Goal: Transaction & Acquisition: Purchase product/service

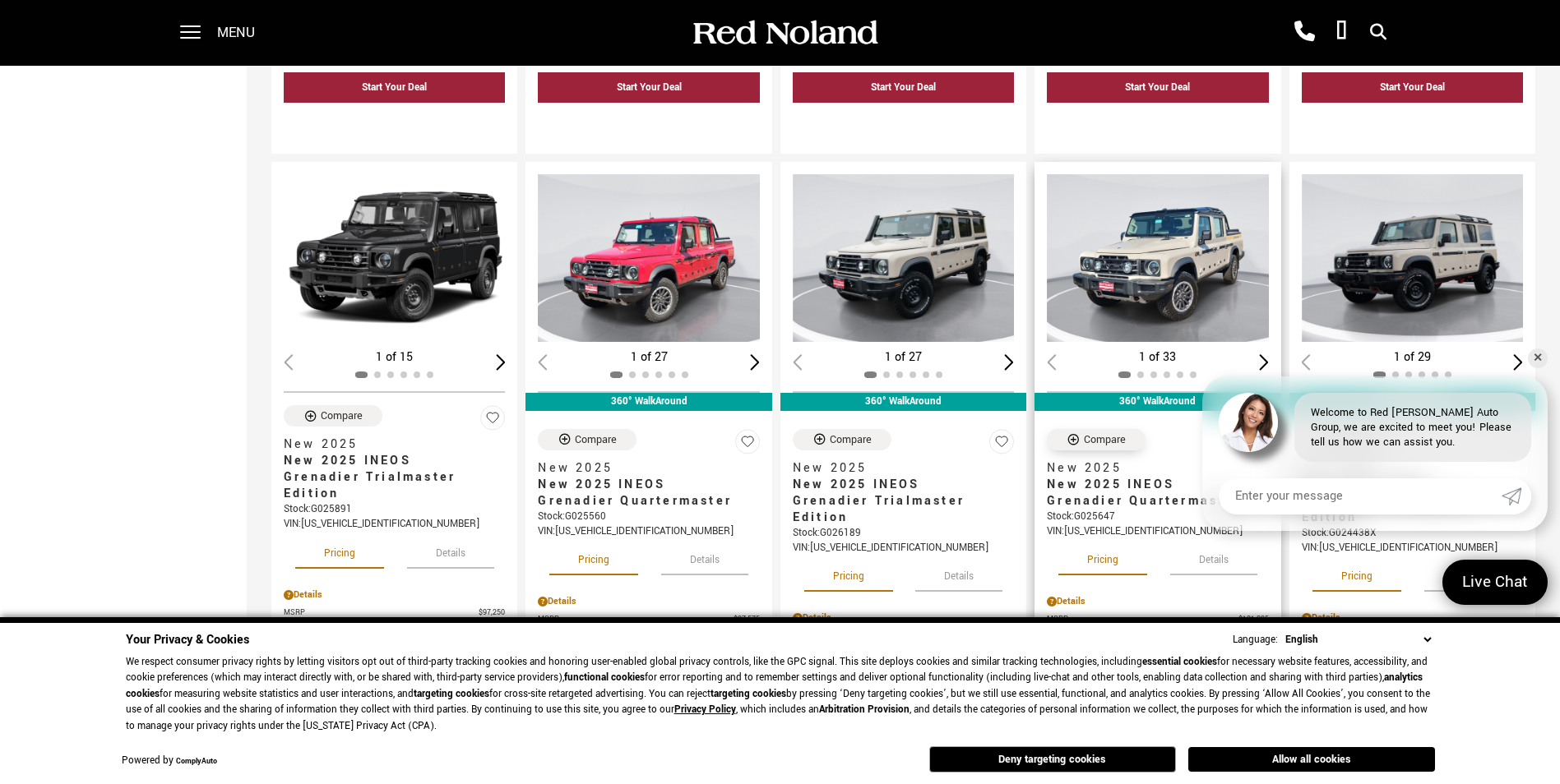
scroll to position [1890, 0]
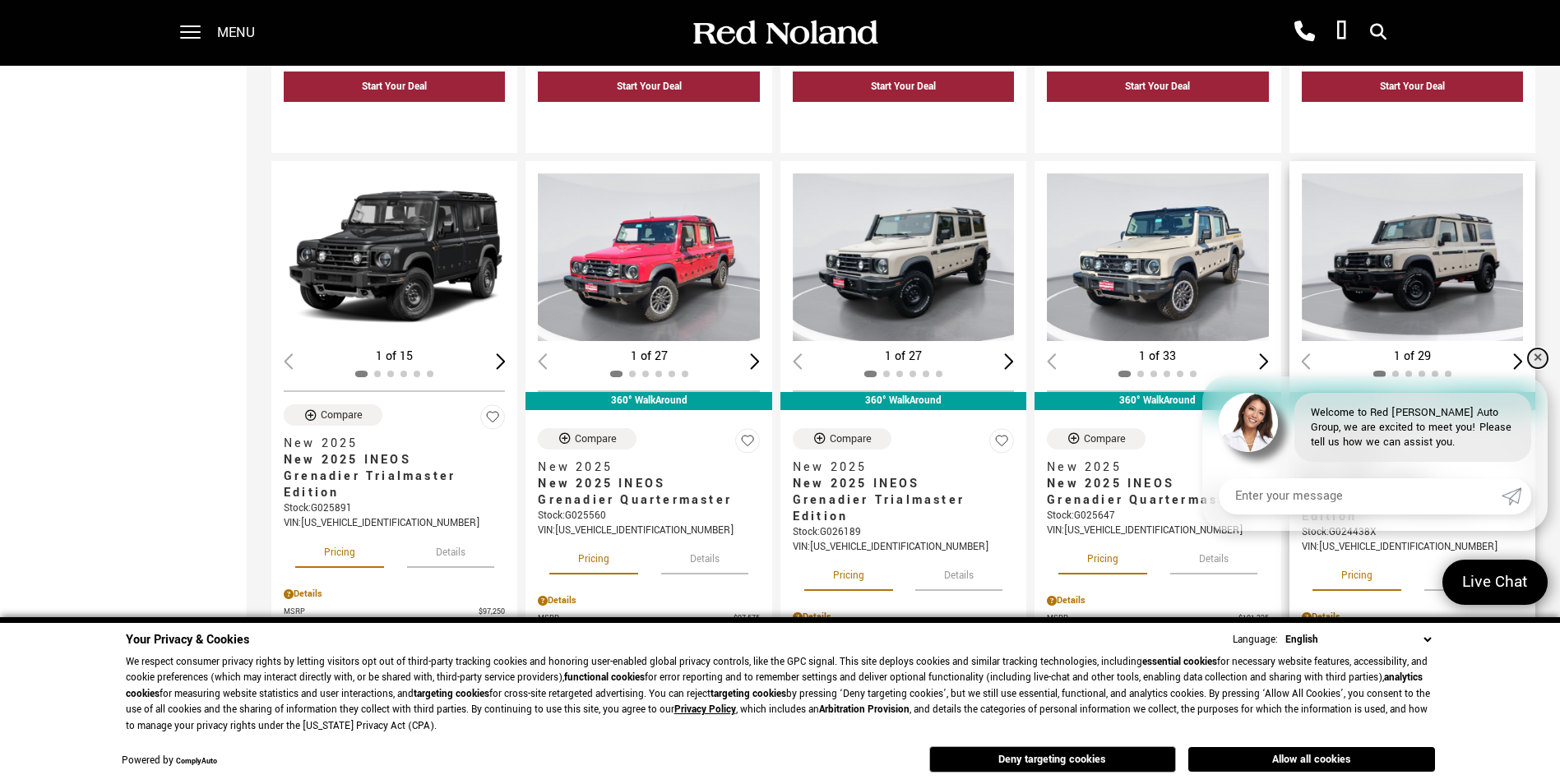
click at [1539, 360] on link "✕" at bounding box center [1537, 358] width 20 height 20
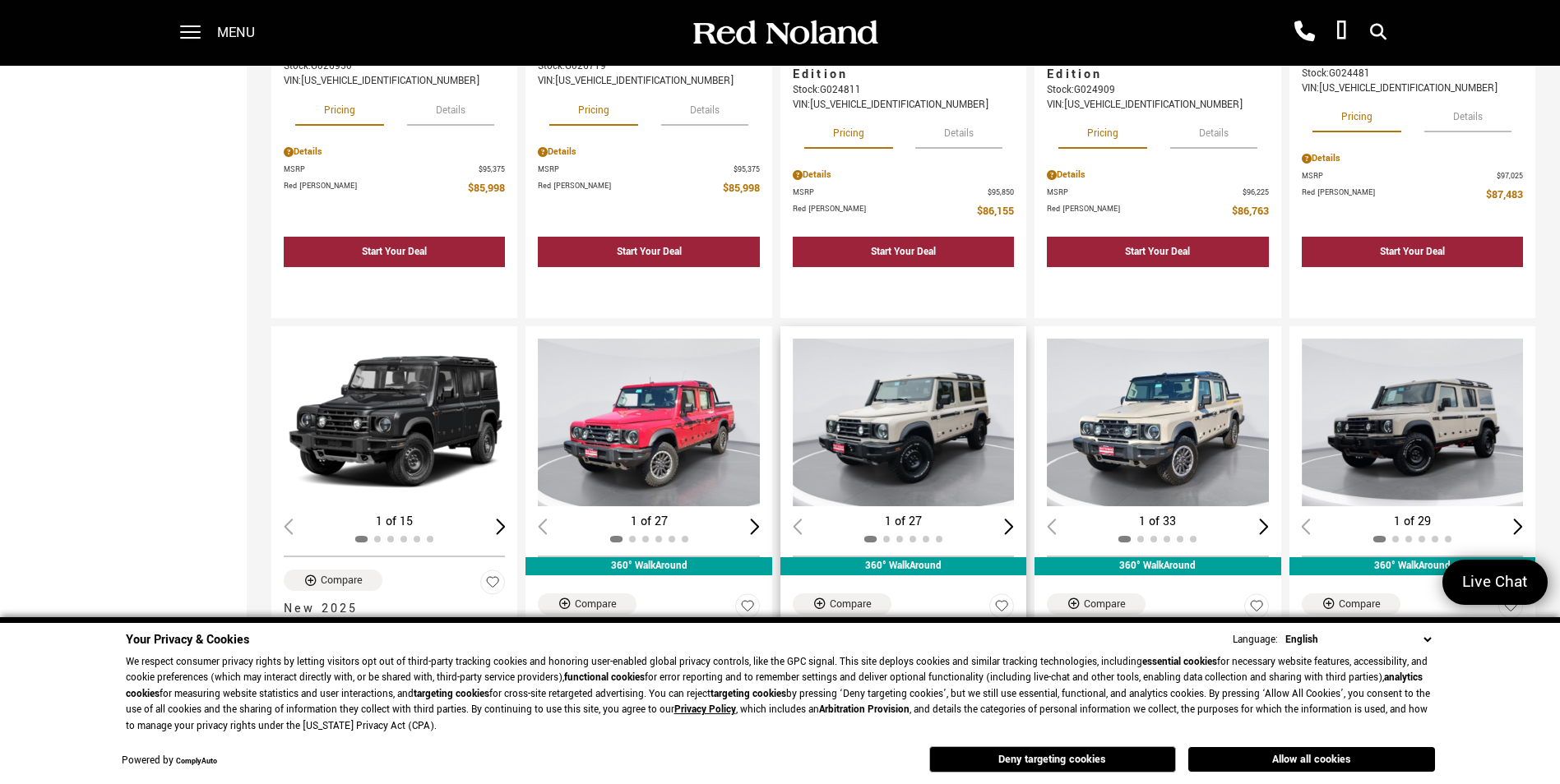
scroll to position [1726, 0]
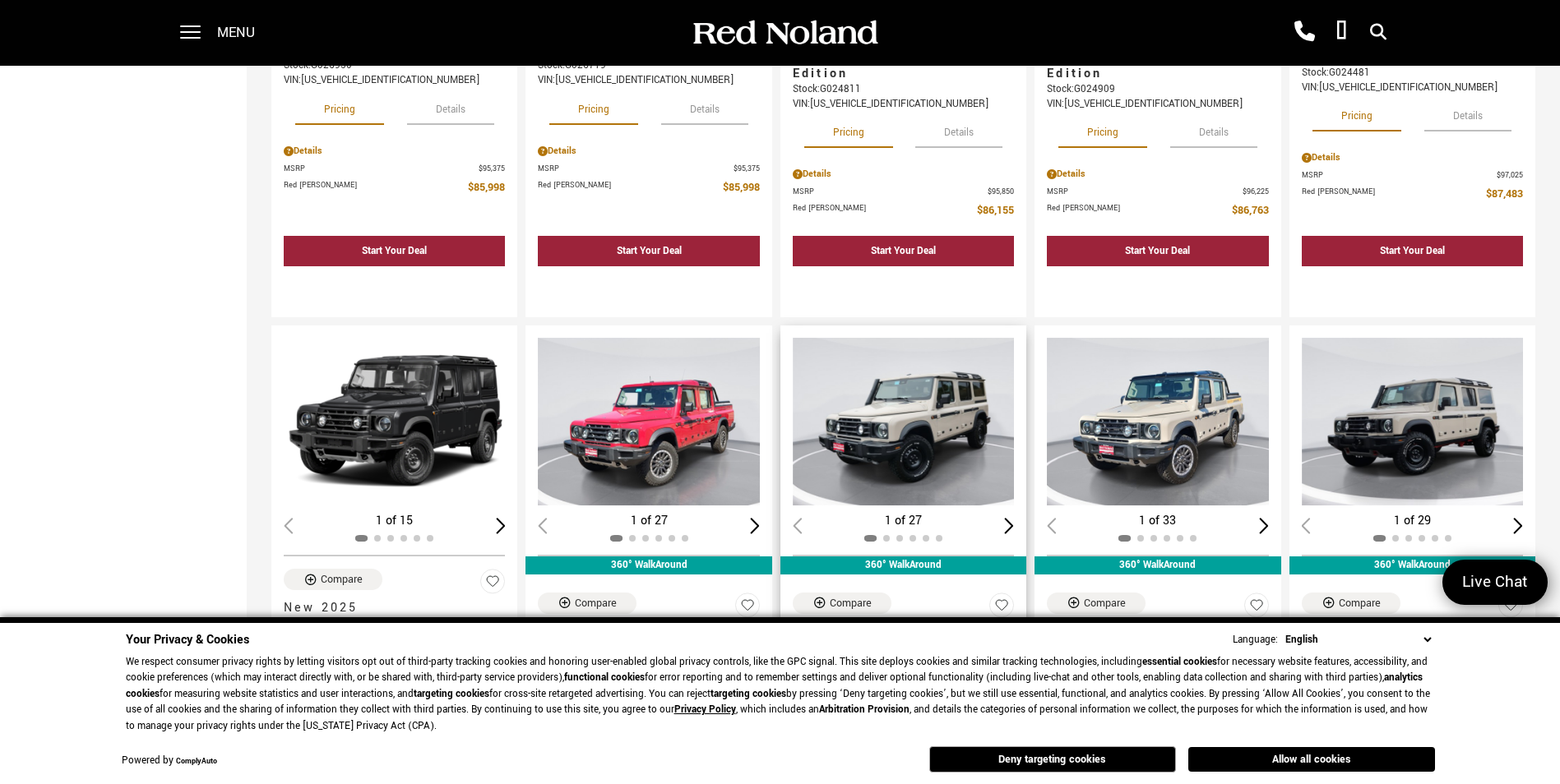
click at [1015, 517] on div "Next slide" at bounding box center [1009, 525] width 10 height 16
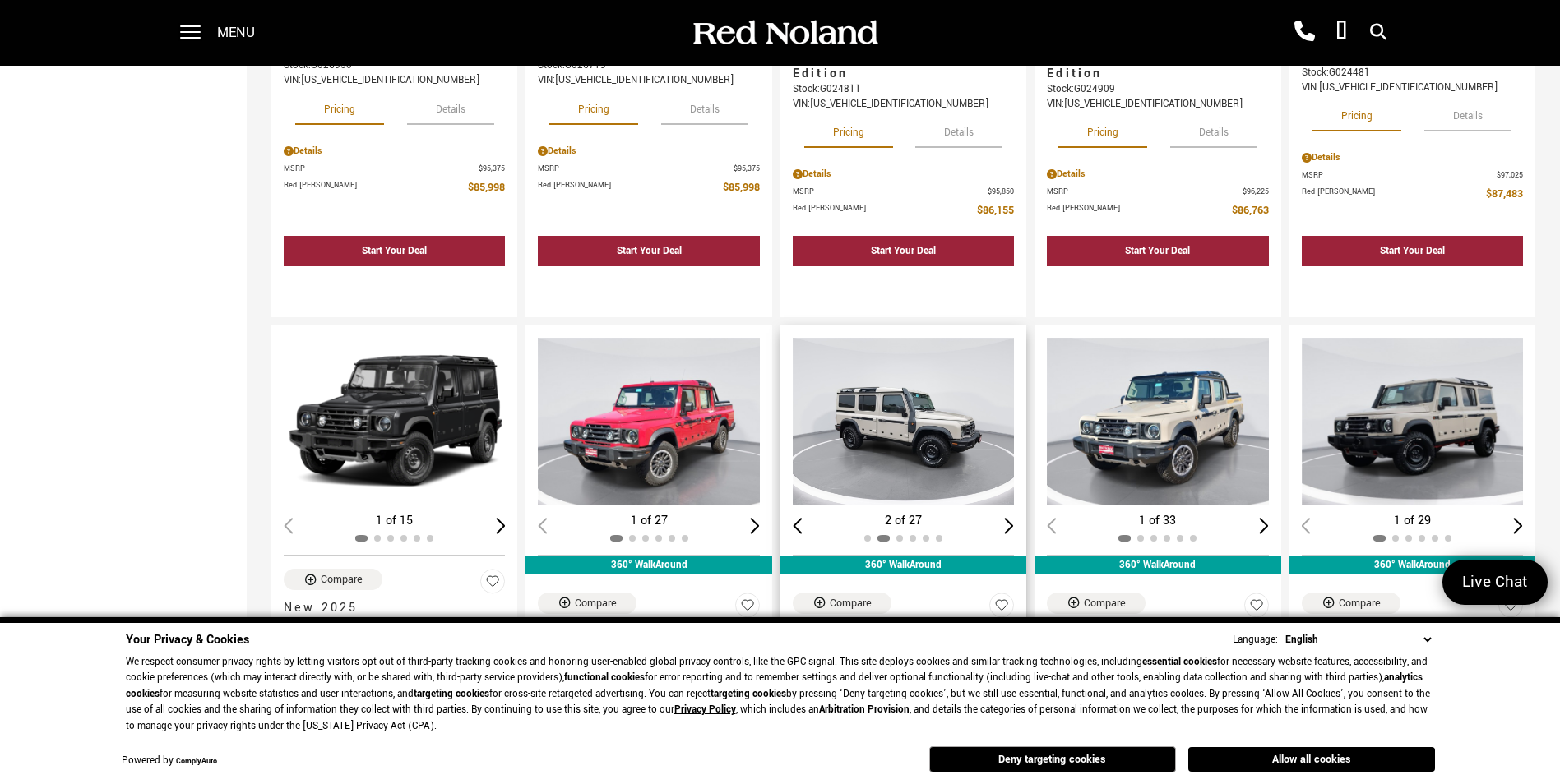
click at [1015, 517] on div "Next slide" at bounding box center [1009, 525] width 10 height 16
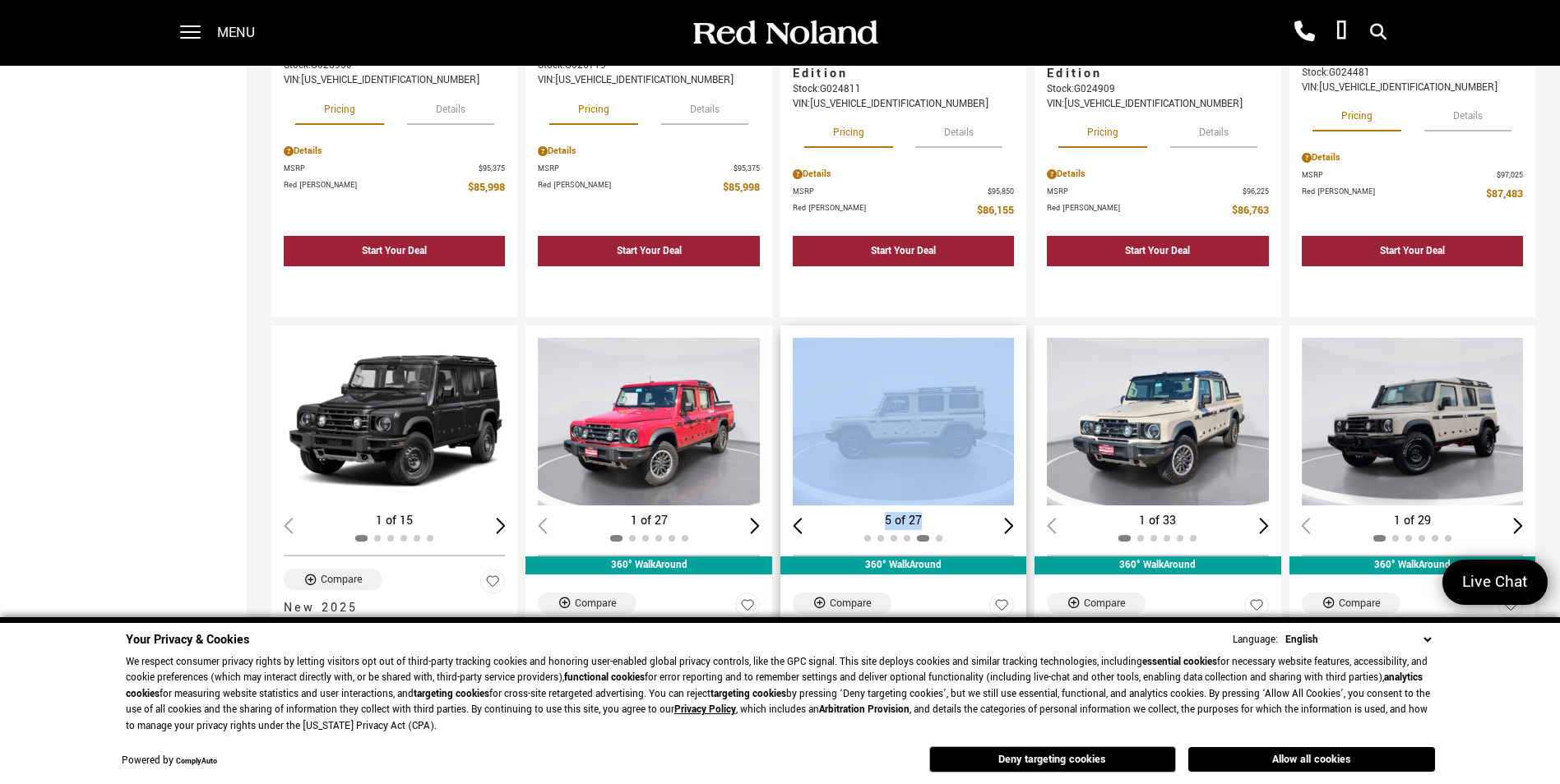
click at [1015, 517] on div "Next slide" at bounding box center [1009, 525] width 10 height 16
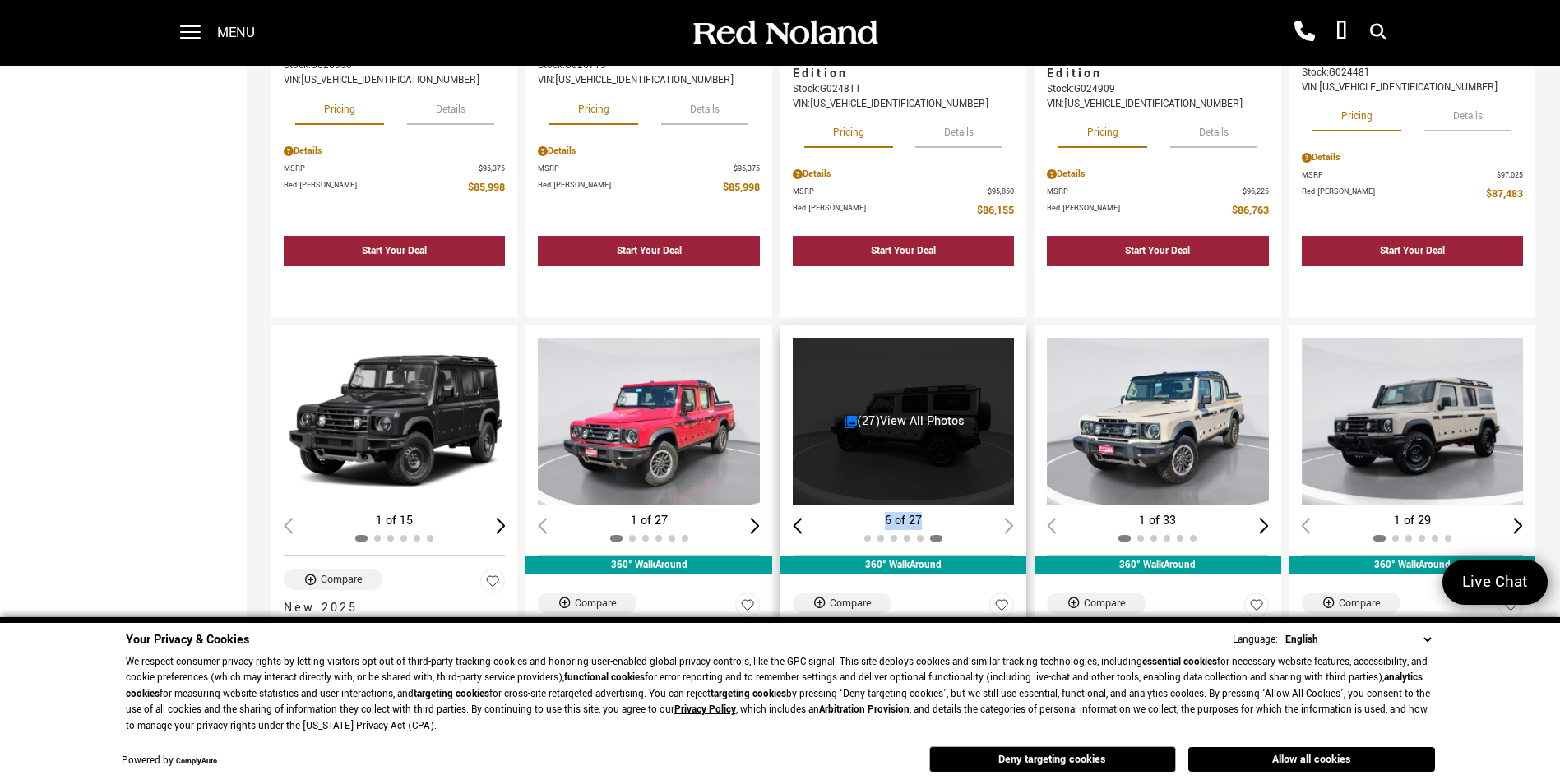
click at [1014, 512] on div "6 of 27" at bounding box center [902, 521] width 221 height 18
click at [884, 346] on div "(27) View All Photos" at bounding box center [903, 421] width 223 height 168
click at [884, 412] on link "(27) View All Photos" at bounding box center [904, 421] width 121 height 17
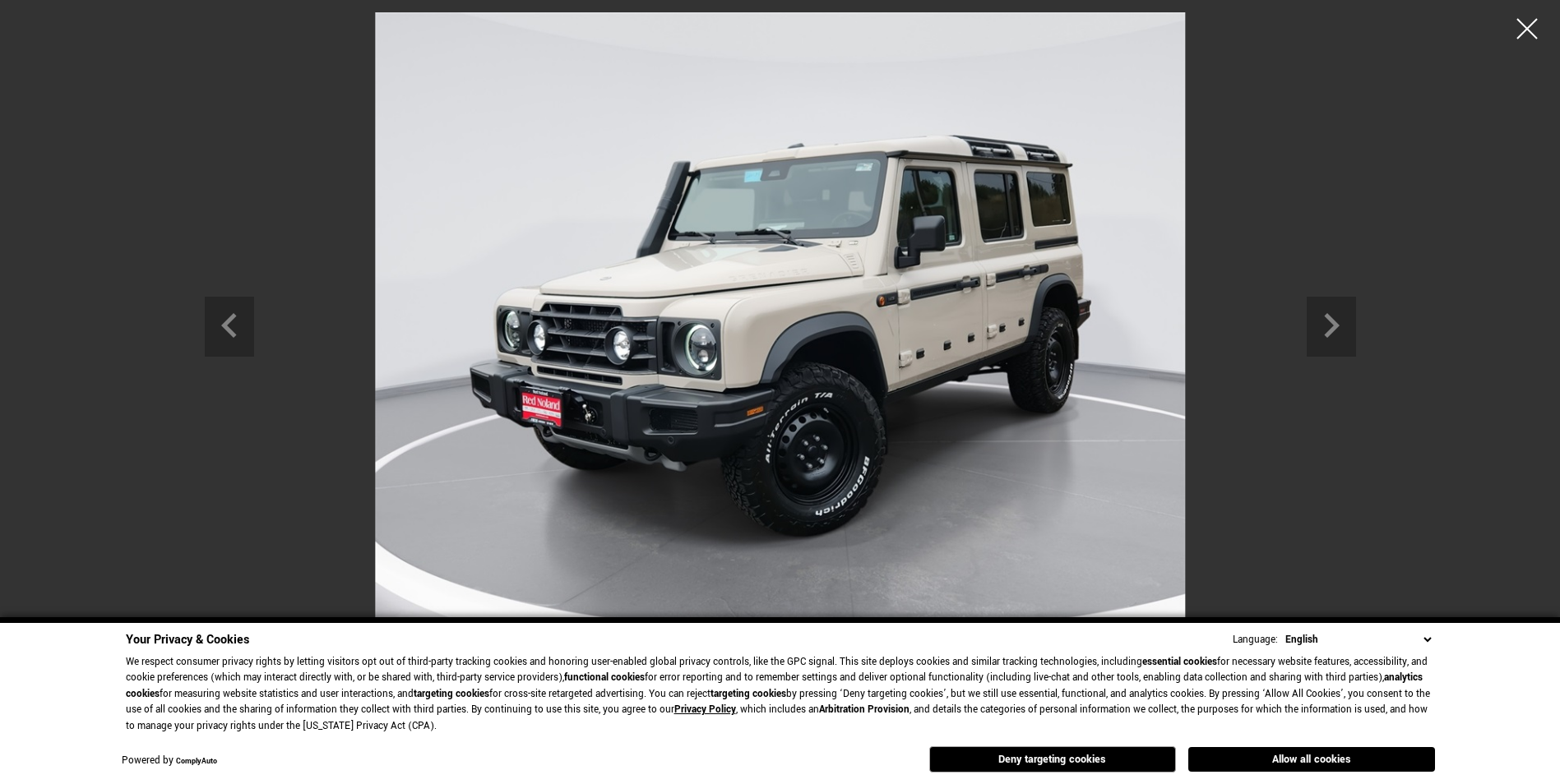
click at [1425, 636] on select "English Spanish / Español English / [GEOGRAPHIC_DATA] Korean / 한국어 Vietnamese /…" at bounding box center [1358, 640] width 154 height 17
drag, startPoint x: 1320, startPoint y: 300, endPoint x: 1332, endPoint y: 310, distance: 15.6
click at [1330, 307] on icon "Next slide" at bounding box center [1331, 324] width 50 height 54
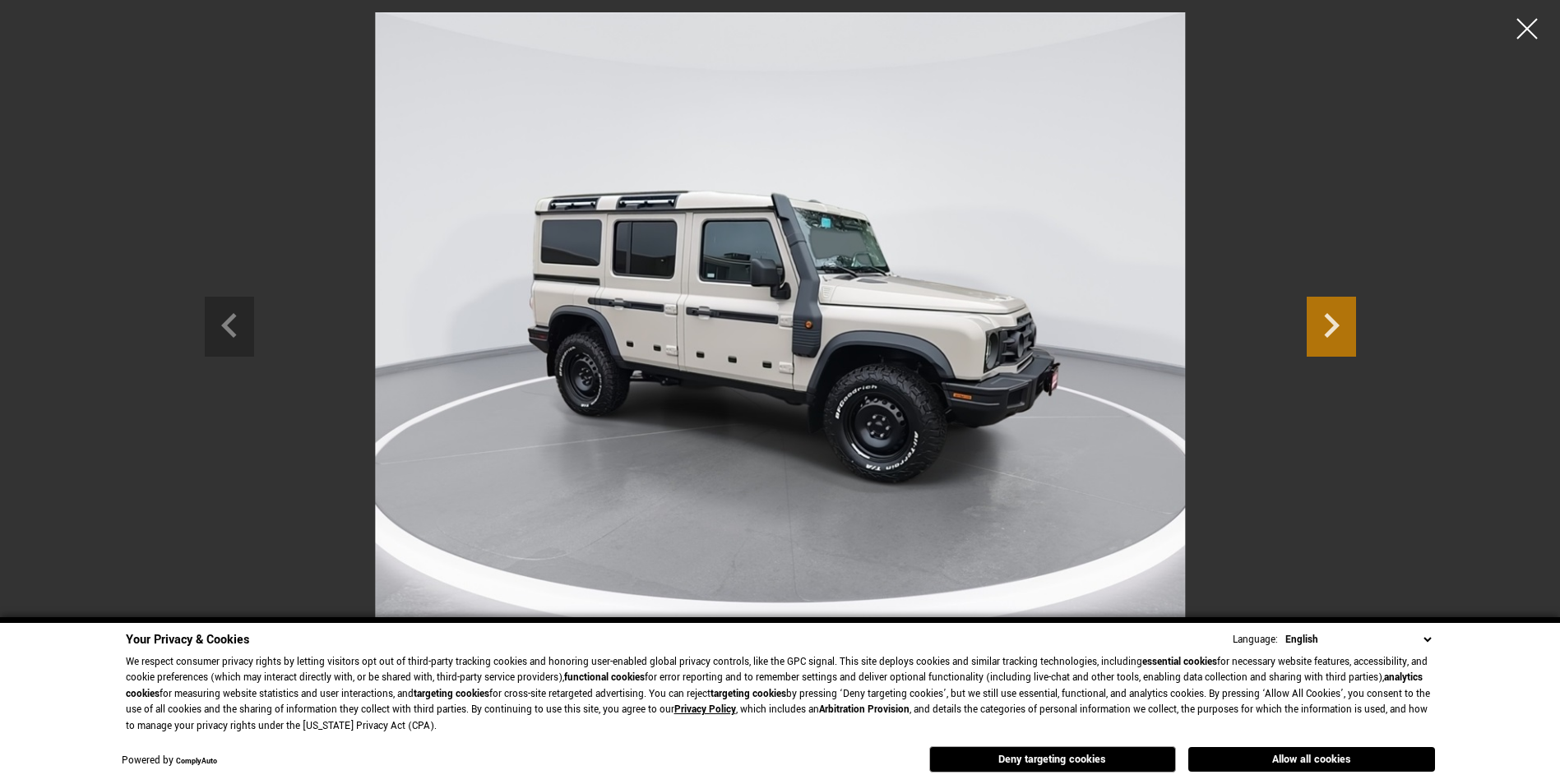
click at [1339, 326] on icon "Next slide" at bounding box center [1331, 324] width 50 height 54
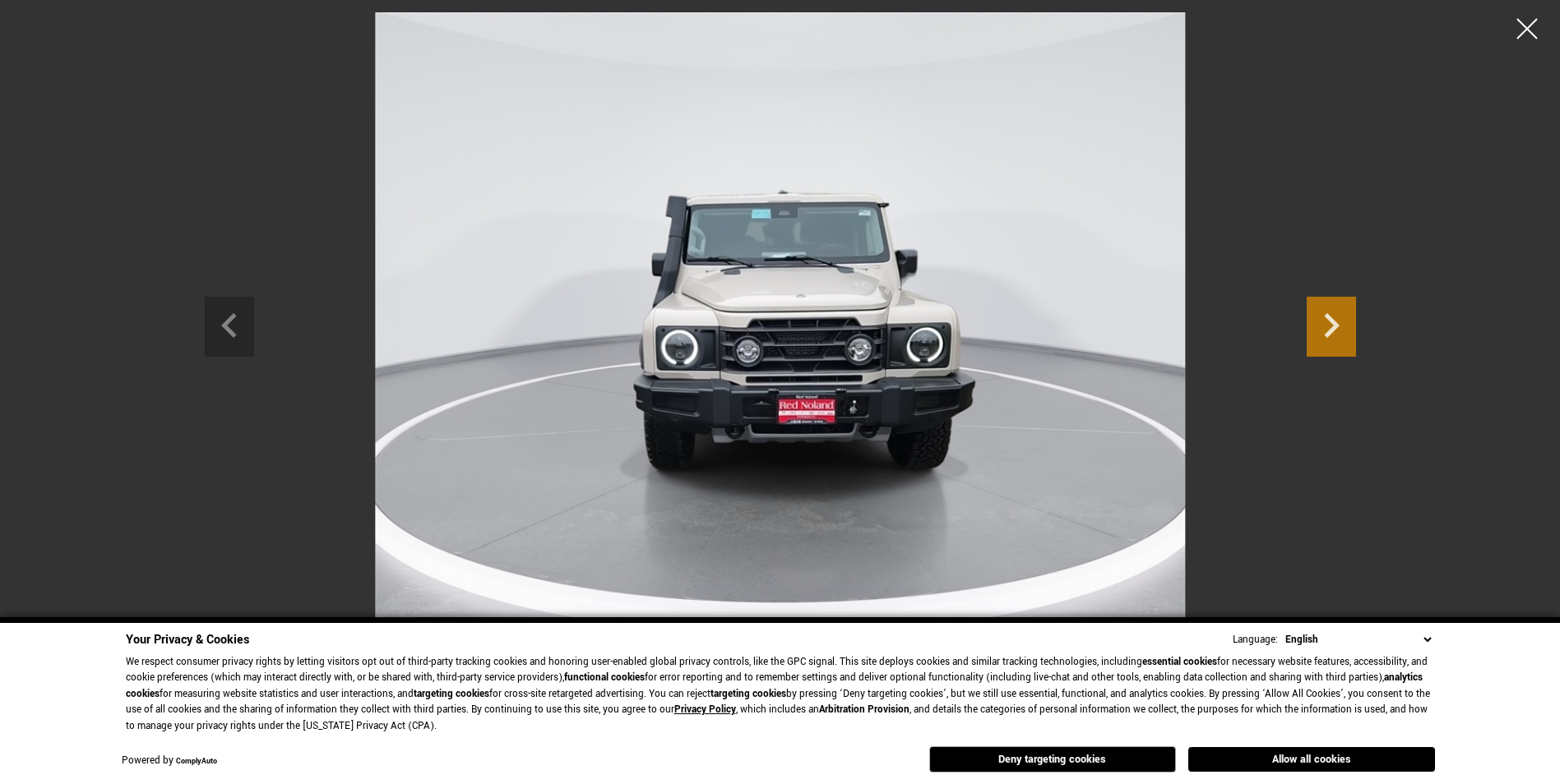
click at [1339, 326] on icon "Next slide" at bounding box center [1331, 324] width 50 height 54
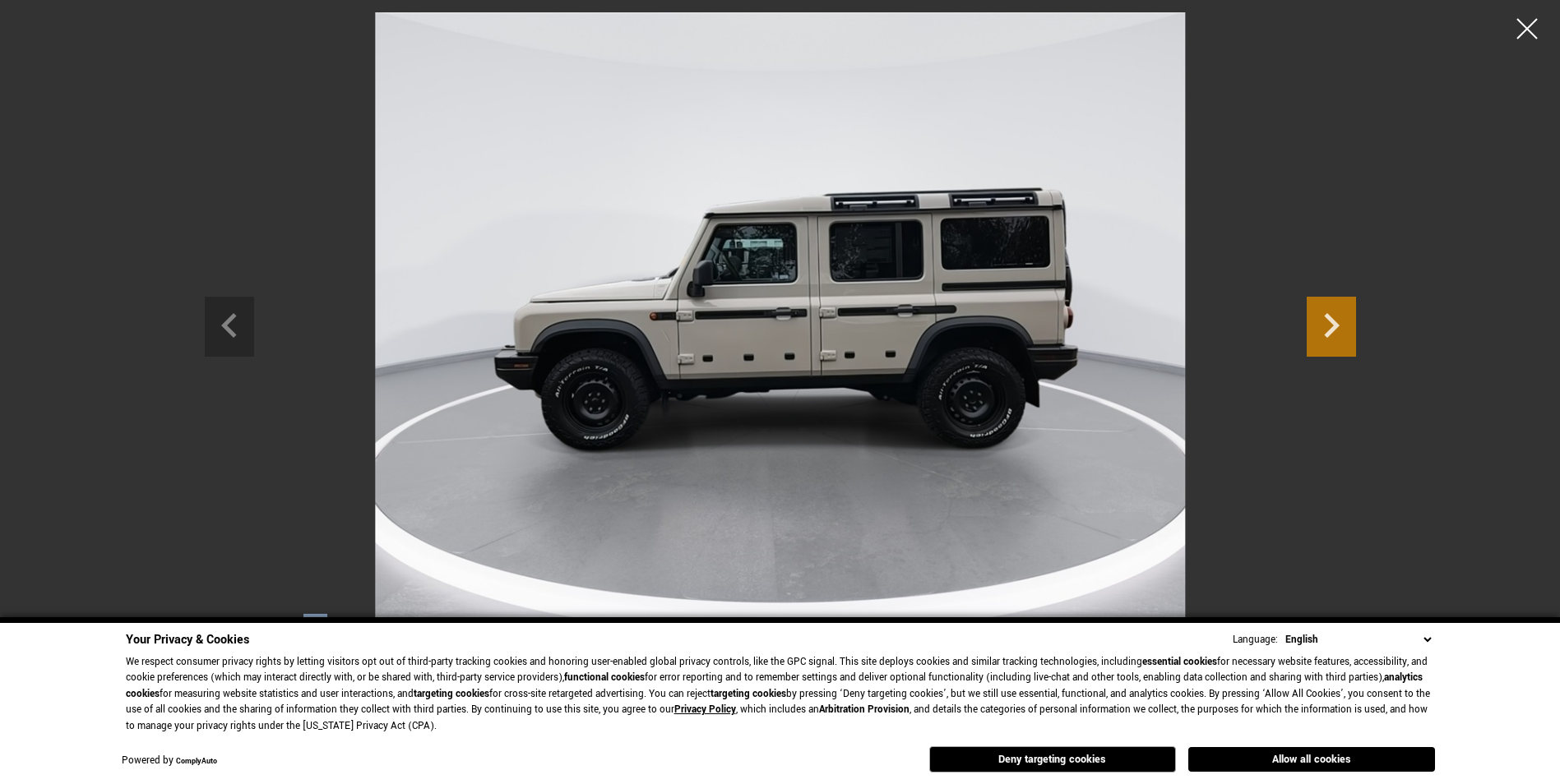
click at [1339, 326] on icon "Next slide" at bounding box center [1331, 324] width 50 height 54
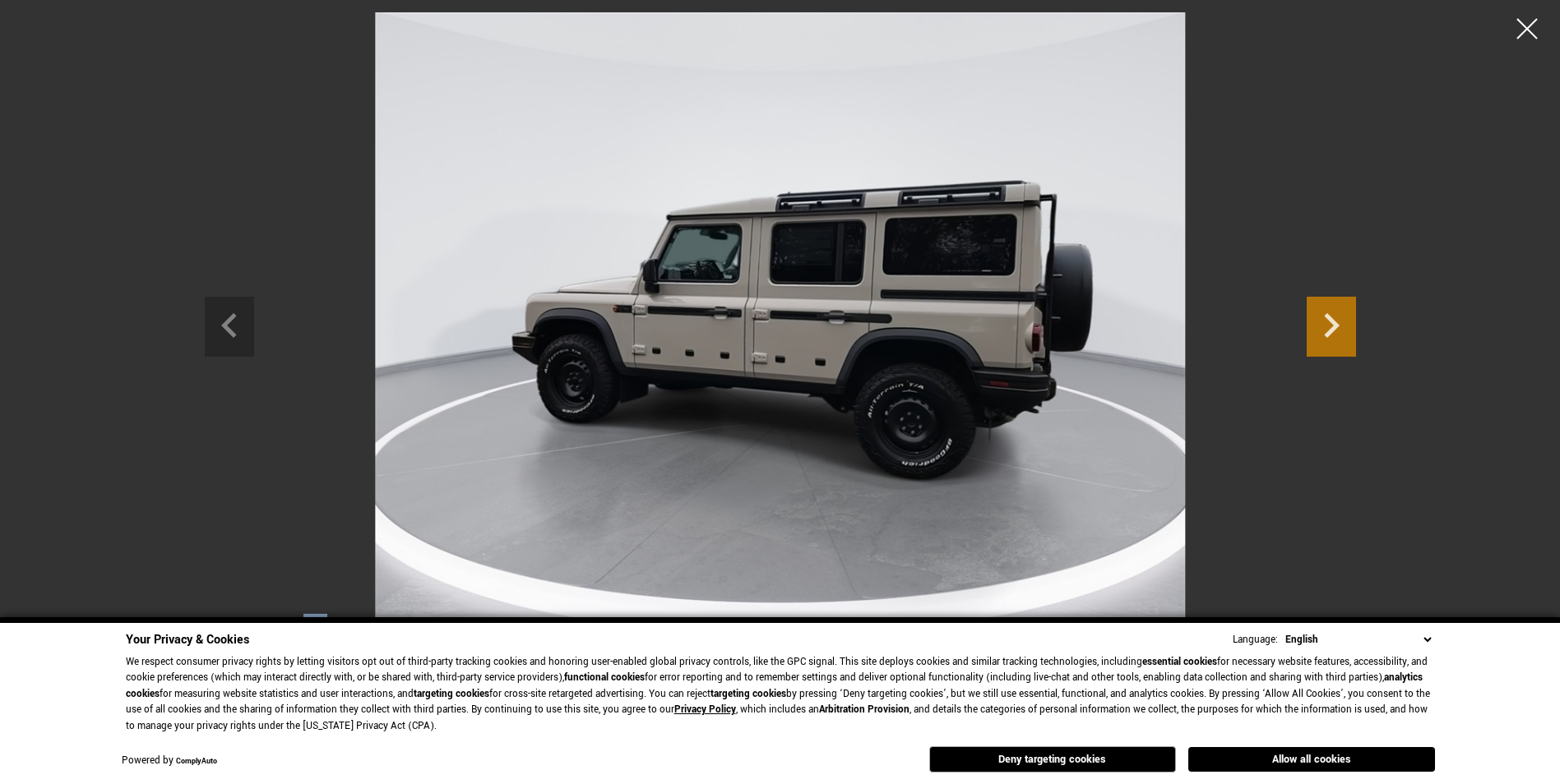
click at [1339, 326] on icon "Next slide" at bounding box center [1331, 324] width 50 height 54
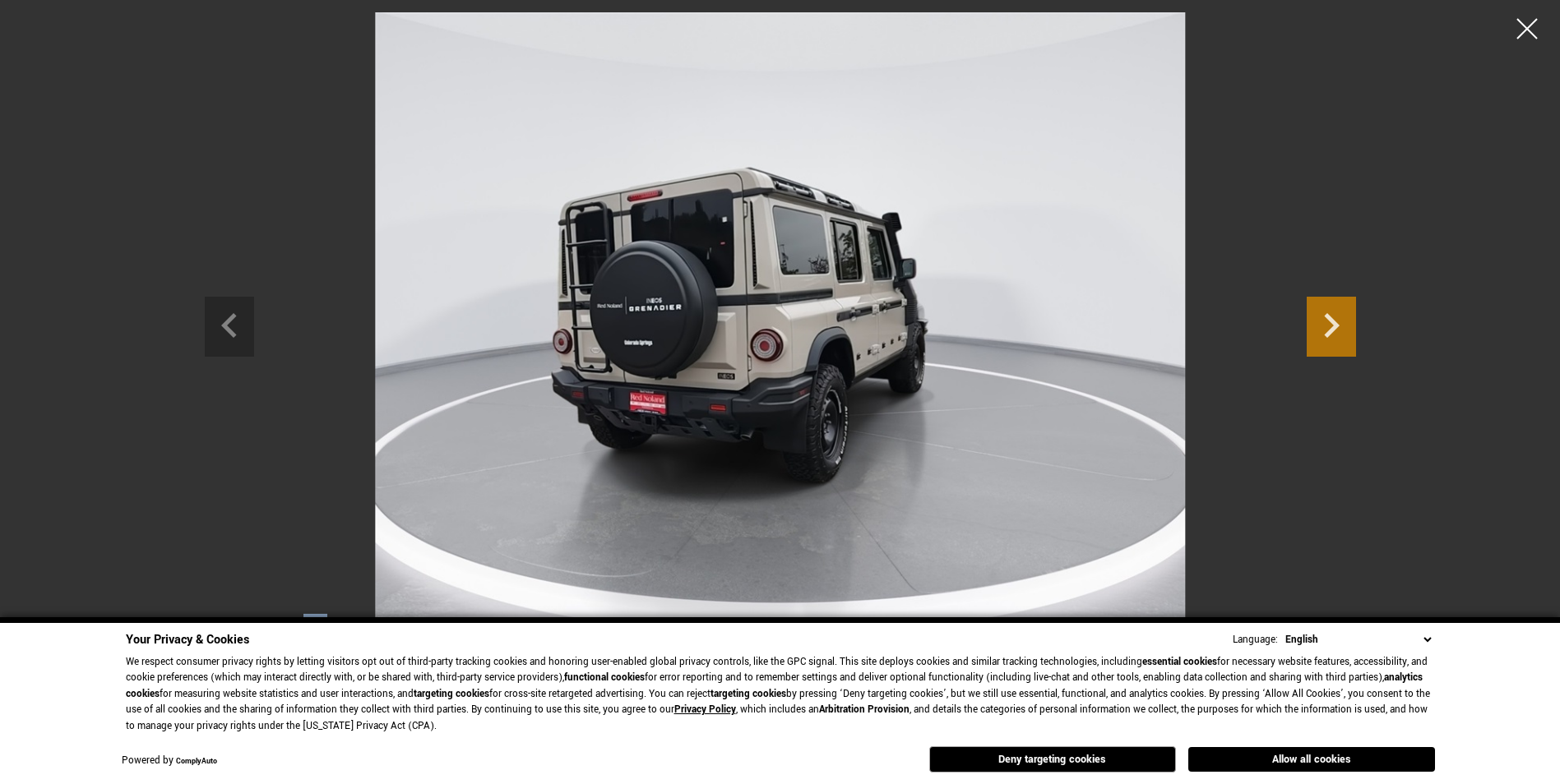
click at [1339, 326] on icon "Next slide" at bounding box center [1331, 324] width 50 height 54
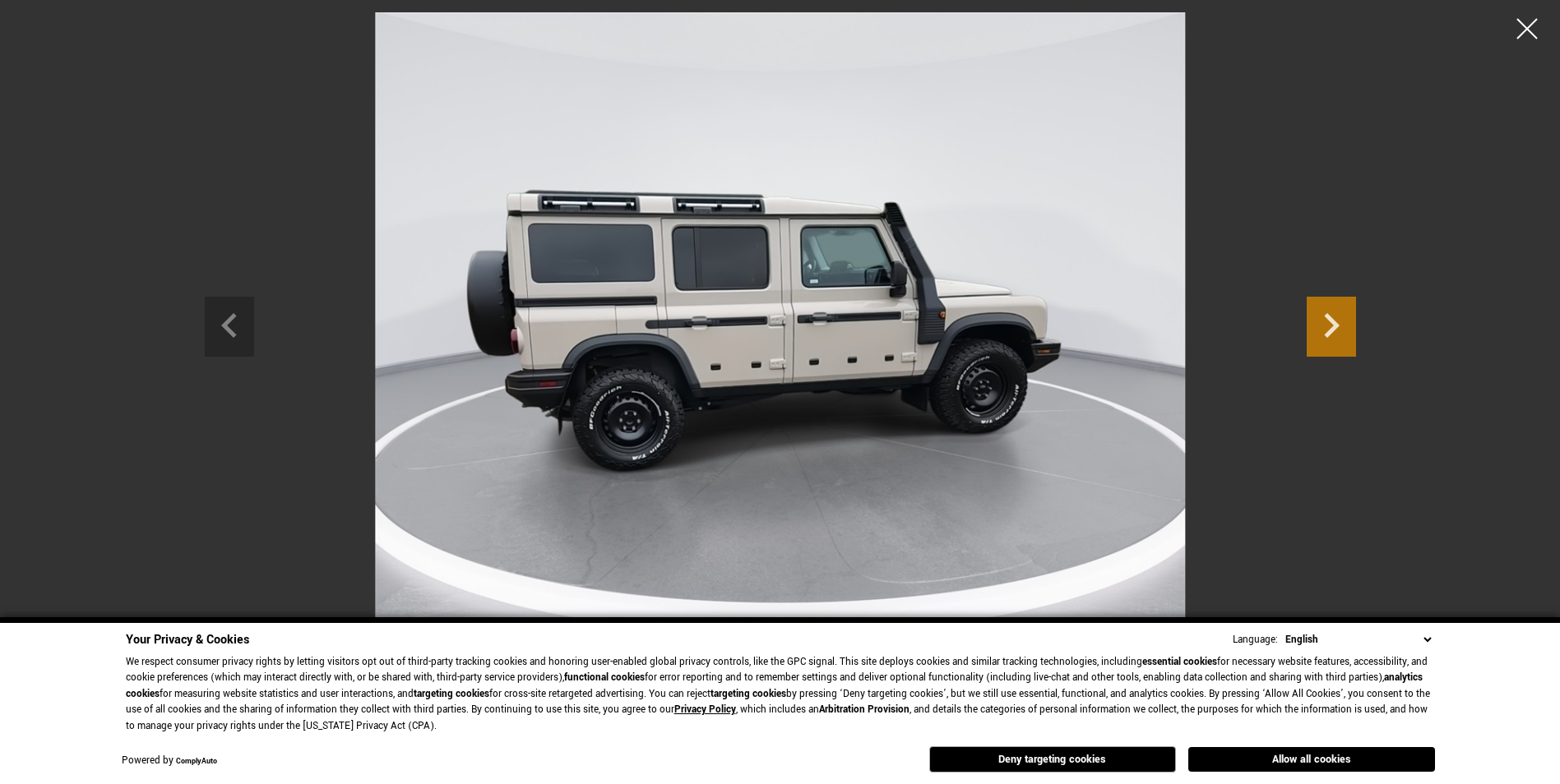
click at [1339, 325] on icon "Next slide" at bounding box center [1331, 324] width 50 height 54
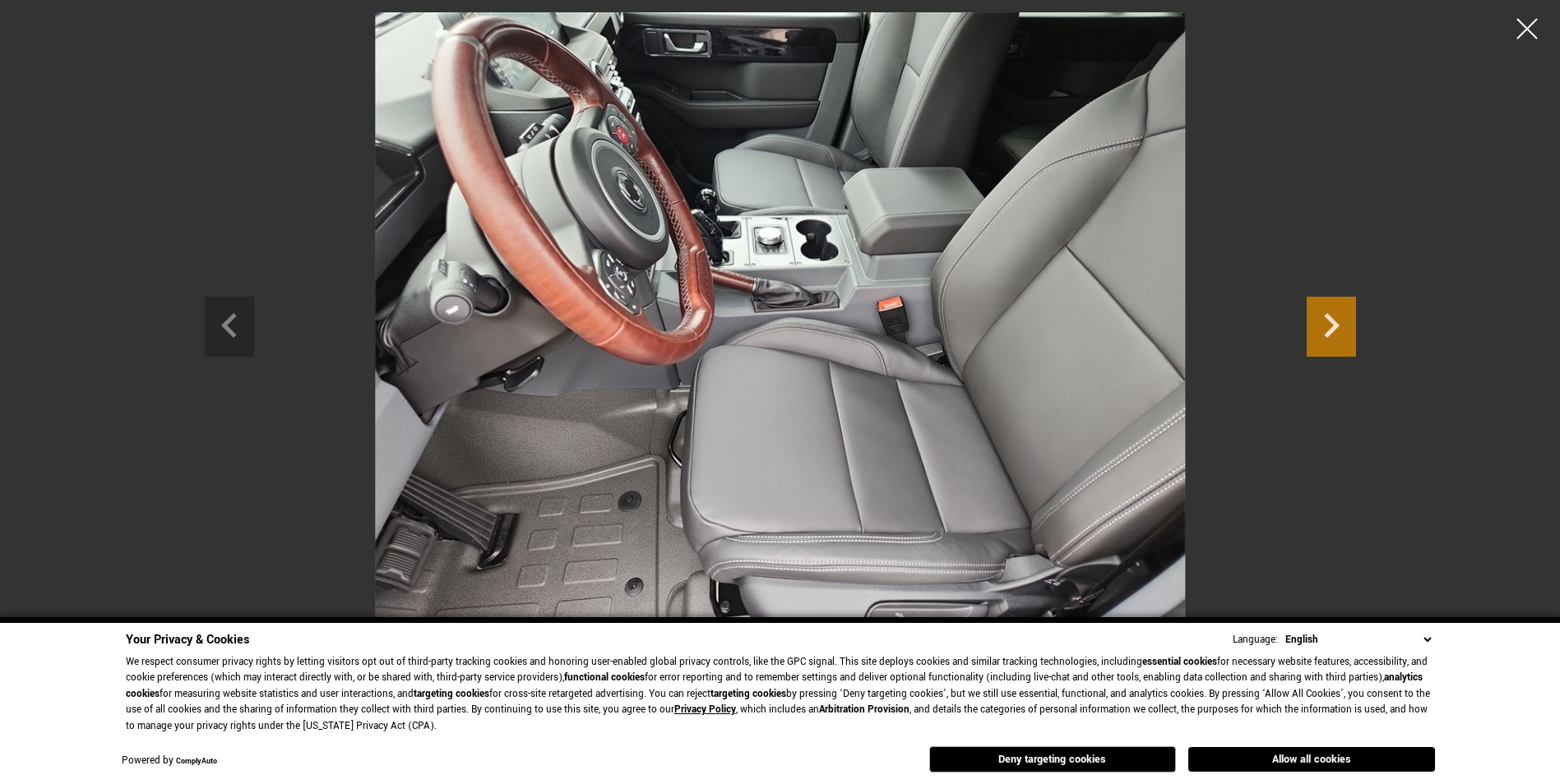
click at [1332, 316] on icon "Next slide" at bounding box center [1331, 324] width 50 height 54
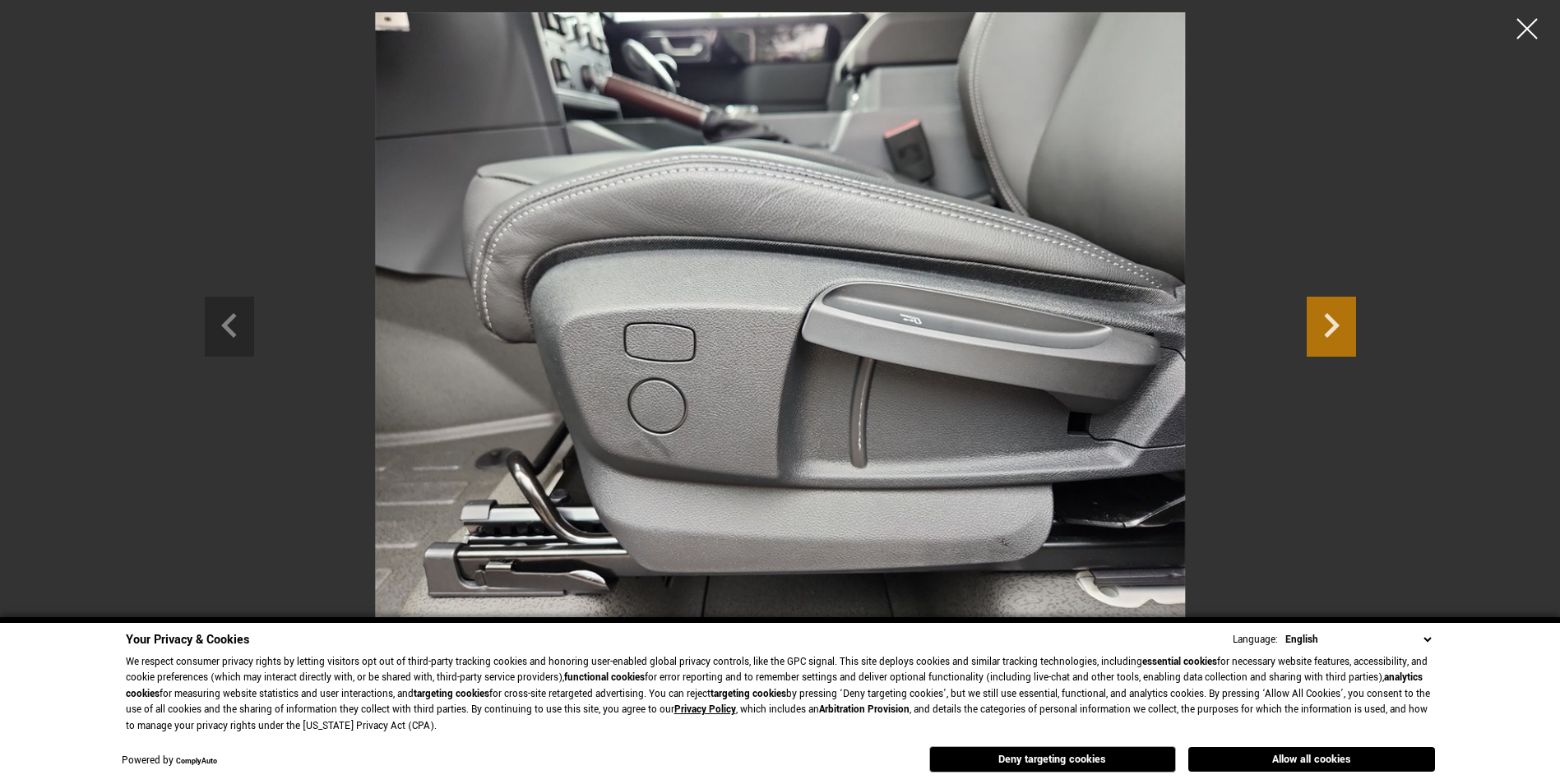
click at [1332, 316] on icon "Next slide" at bounding box center [1331, 324] width 50 height 54
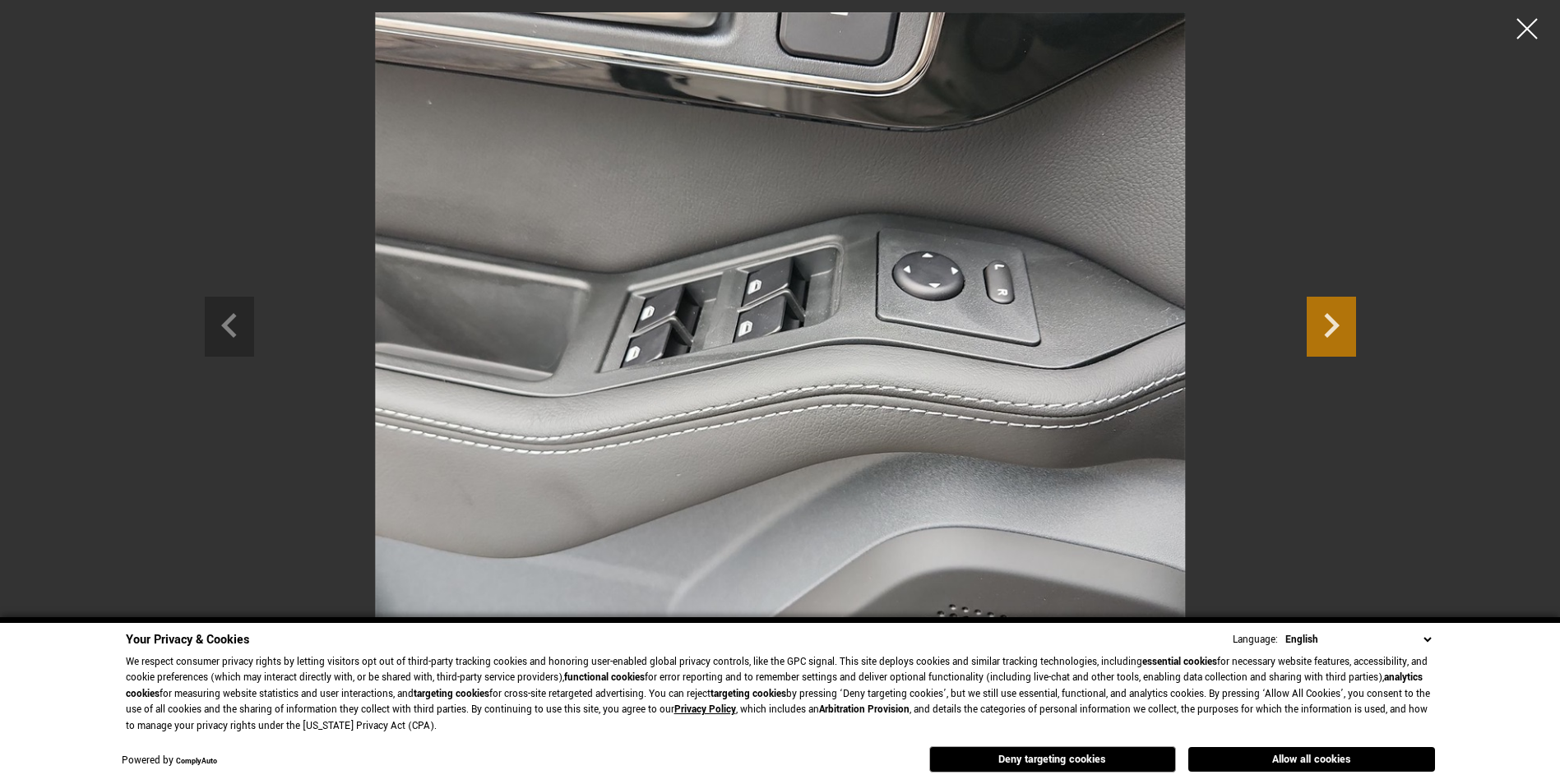
click at [1332, 316] on icon "Next slide" at bounding box center [1331, 324] width 50 height 54
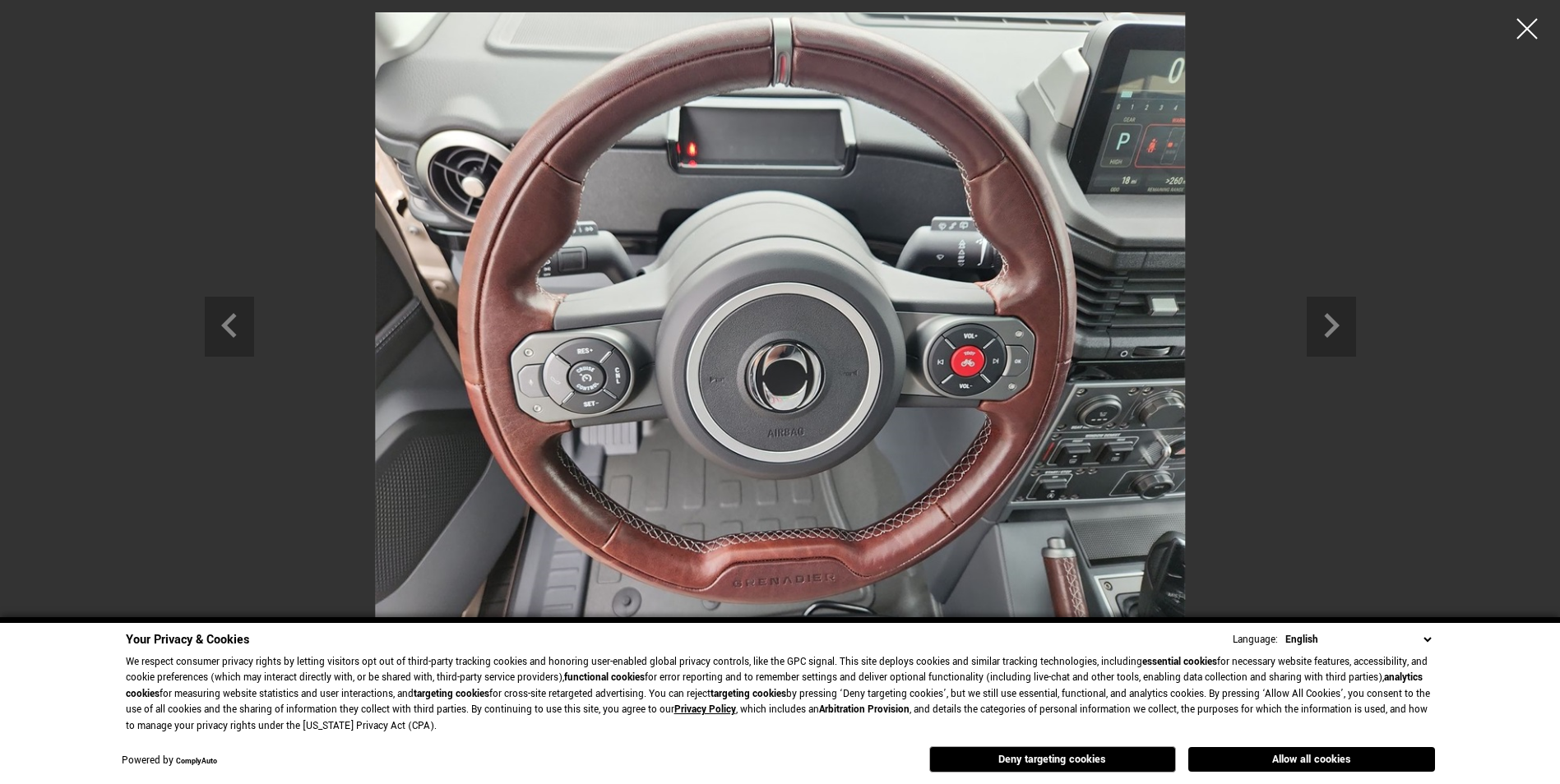
click at [967, 366] on img "13 / 27" at bounding box center [780, 316] width 810 height 608
click at [969, 362] on img "13 / 27" at bounding box center [780, 316] width 810 height 608
click at [1335, 325] on icon "Next slide" at bounding box center [1332, 326] width 16 height 24
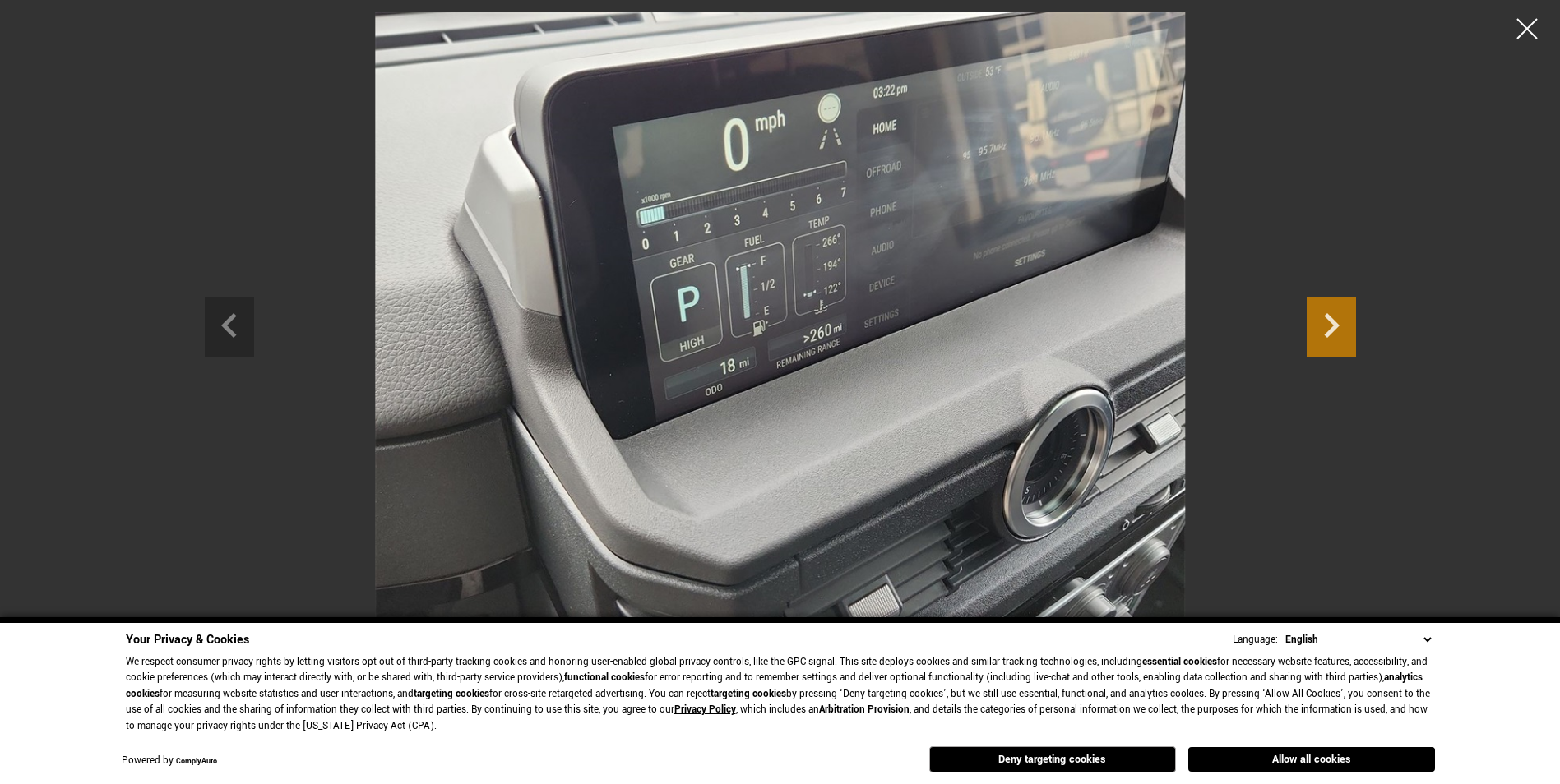
click at [1335, 325] on icon "Next slide" at bounding box center [1332, 326] width 16 height 24
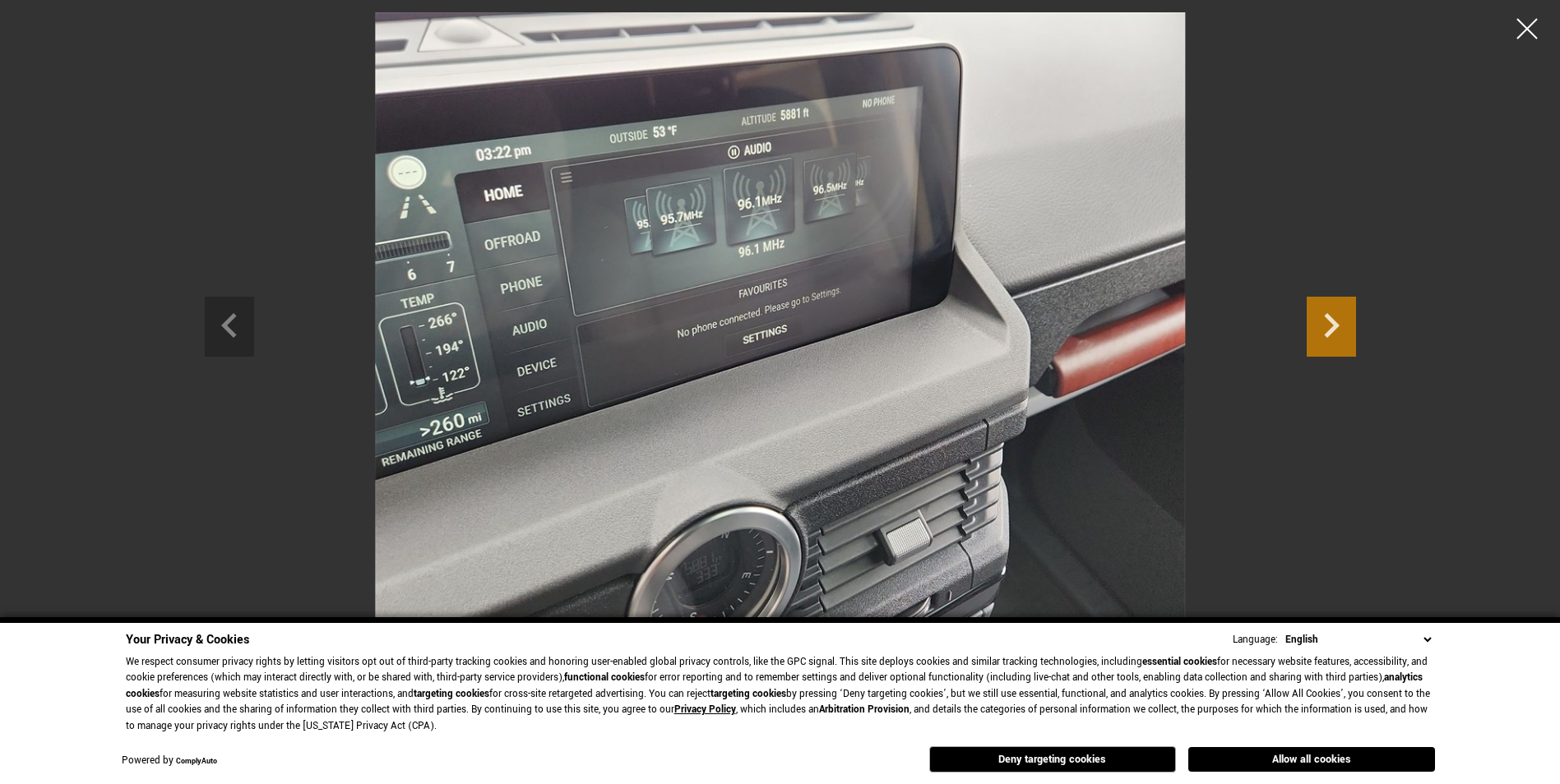
click at [1335, 325] on icon "Next slide" at bounding box center [1332, 326] width 16 height 24
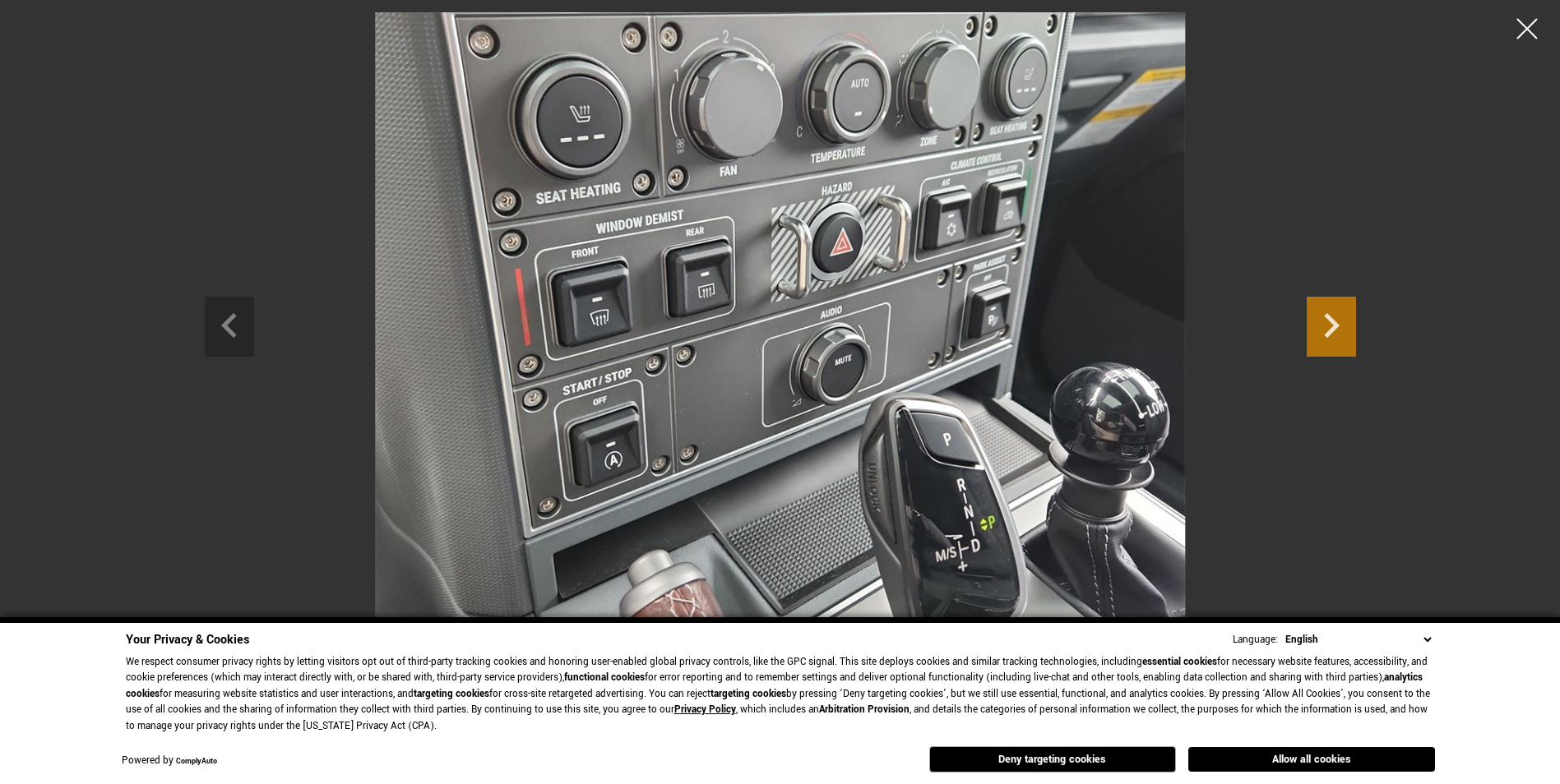
click at [1335, 316] on icon "Next slide" at bounding box center [1331, 324] width 50 height 54
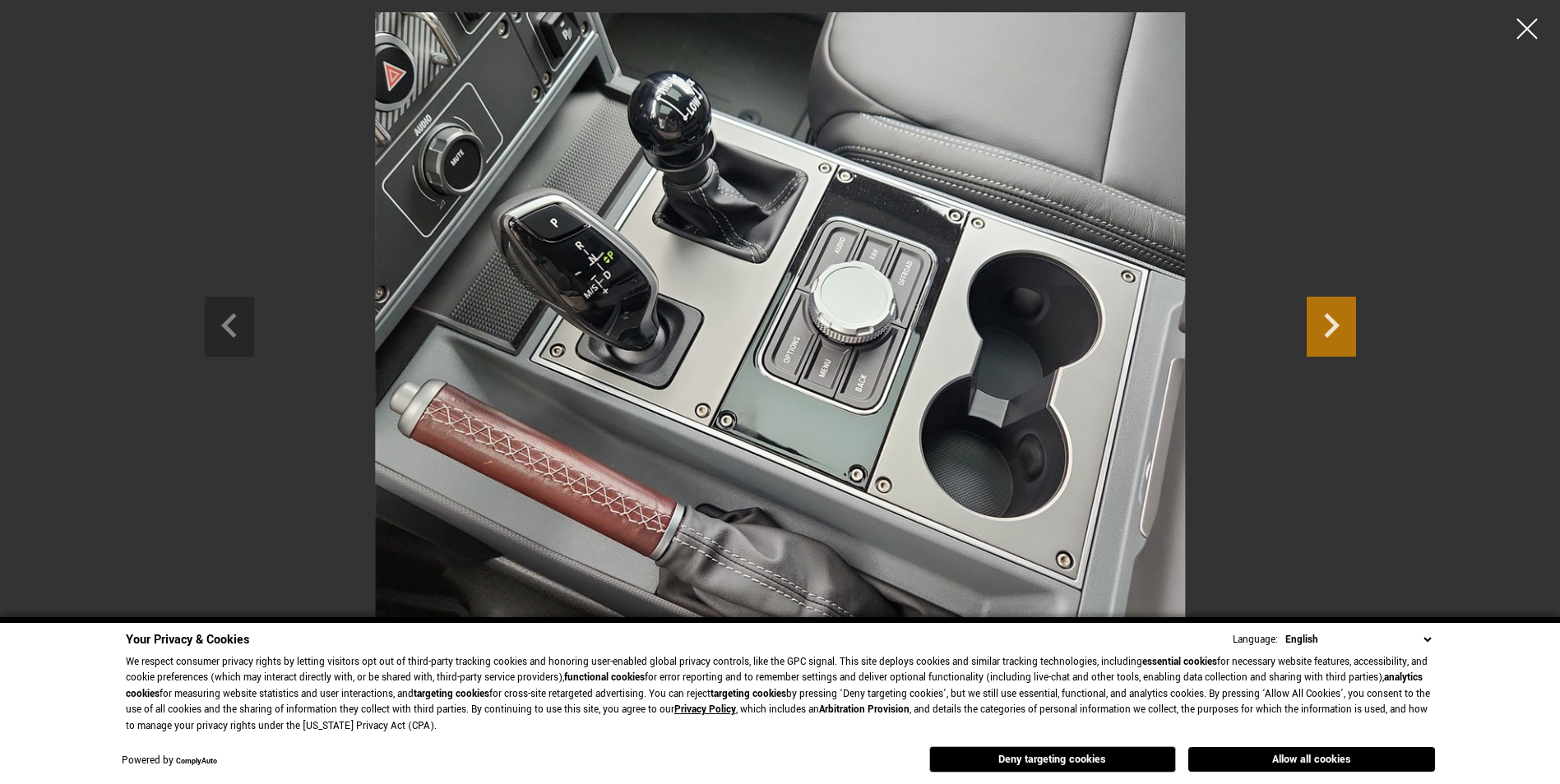
click at [1338, 317] on icon "Next slide" at bounding box center [1331, 324] width 50 height 54
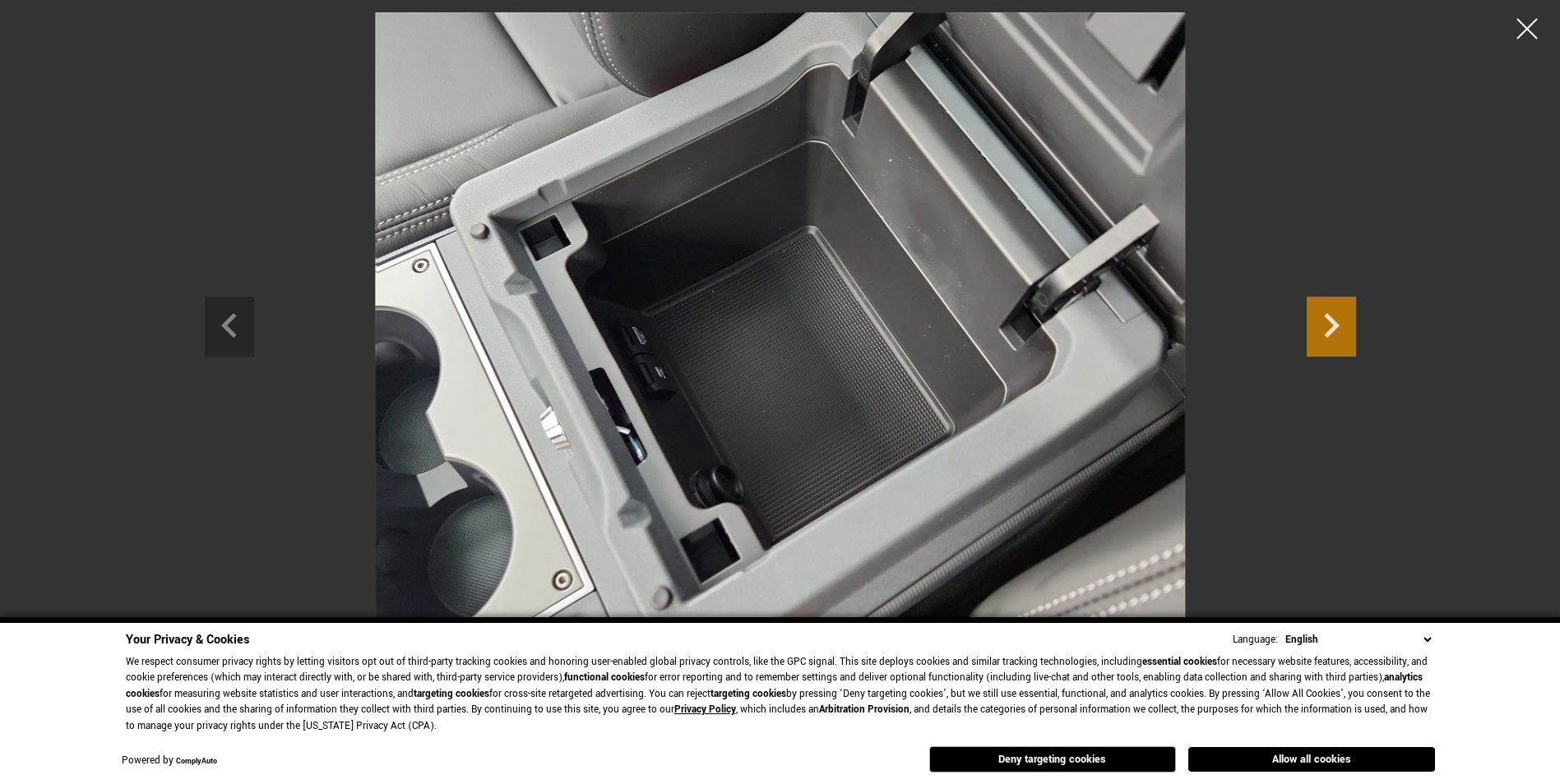
click at [1338, 317] on icon "Next slide" at bounding box center [1331, 324] width 50 height 54
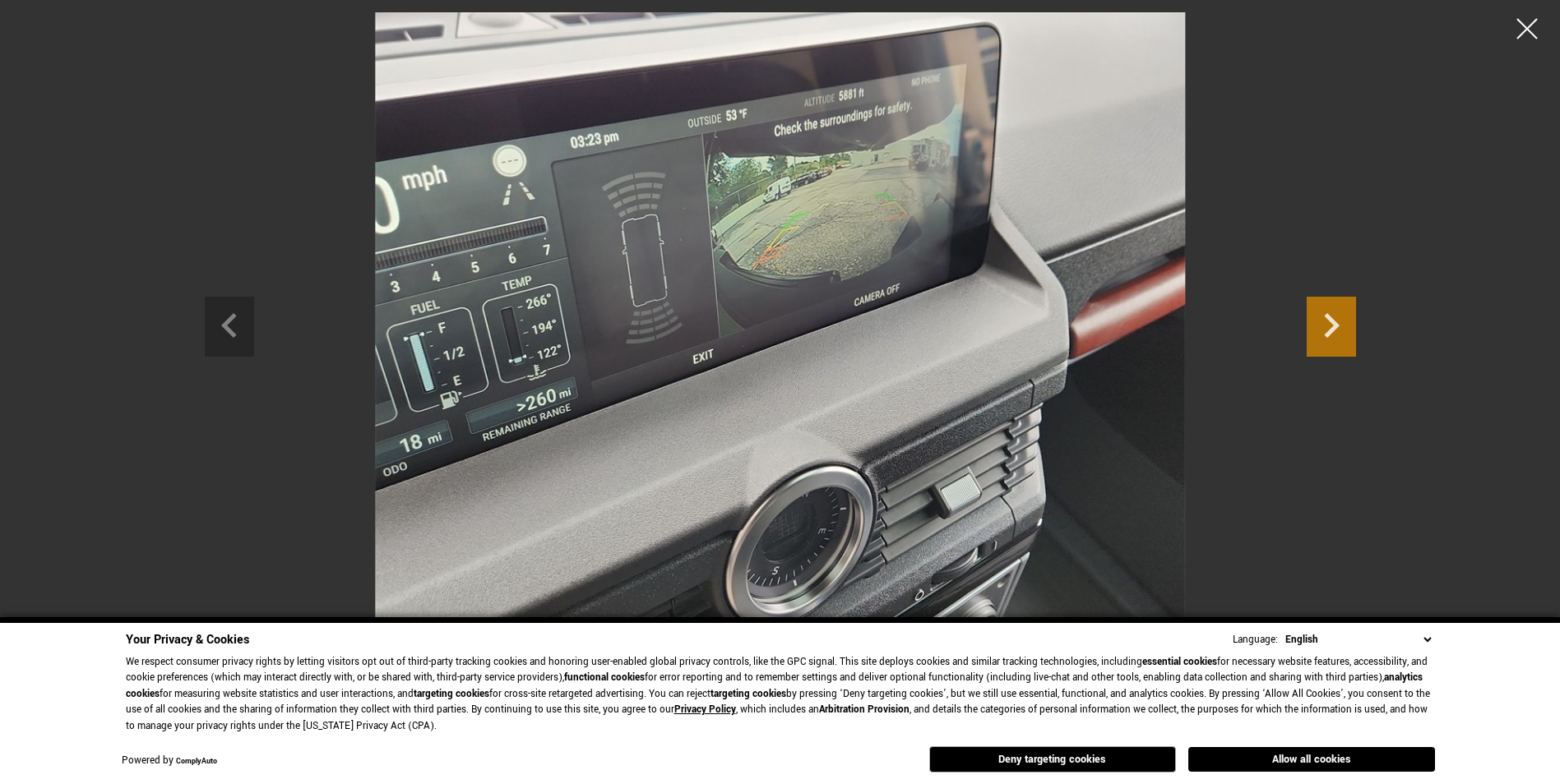
click at [1340, 321] on icon "Next slide" at bounding box center [1331, 324] width 50 height 54
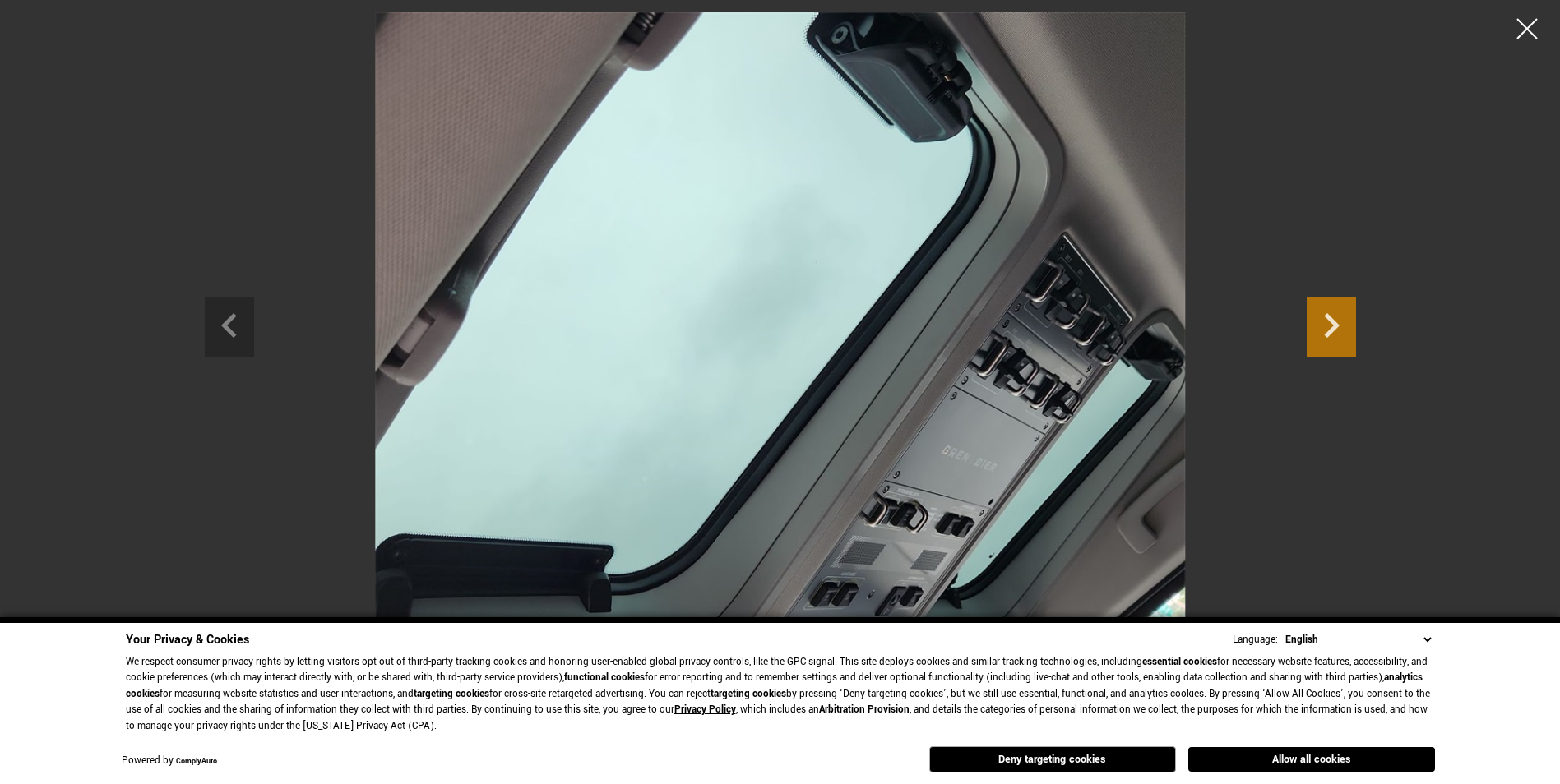
click at [1340, 319] on icon "Next slide" at bounding box center [1331, 324] width 50 height 54
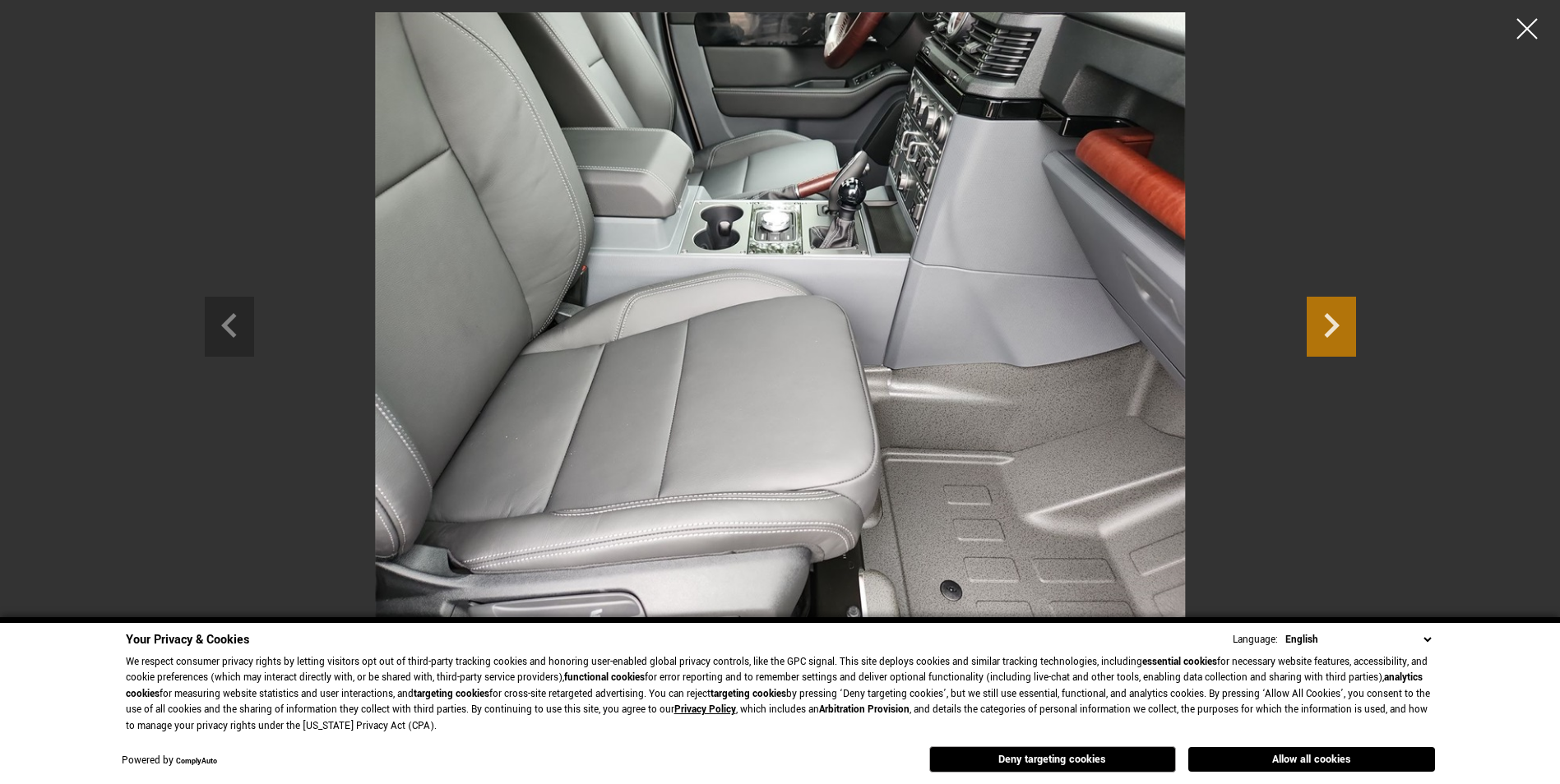
click at [1339, 315] on icon "Next slide" at bounding box center [1331, 324] width 50 height 54
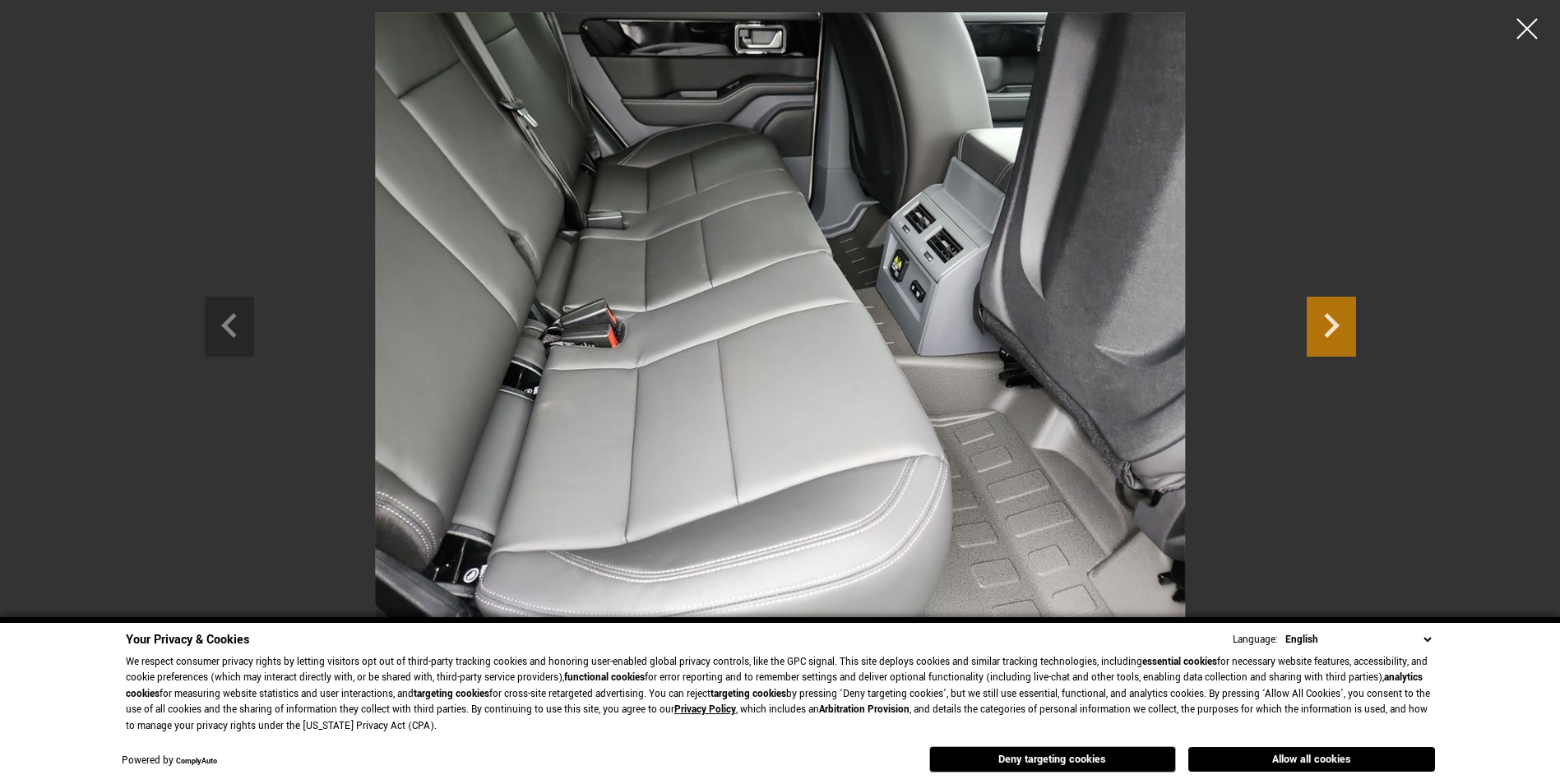
click at [1339, 315] on icon "Next slide" at bounding box center [1331, 324] width 50 height 54
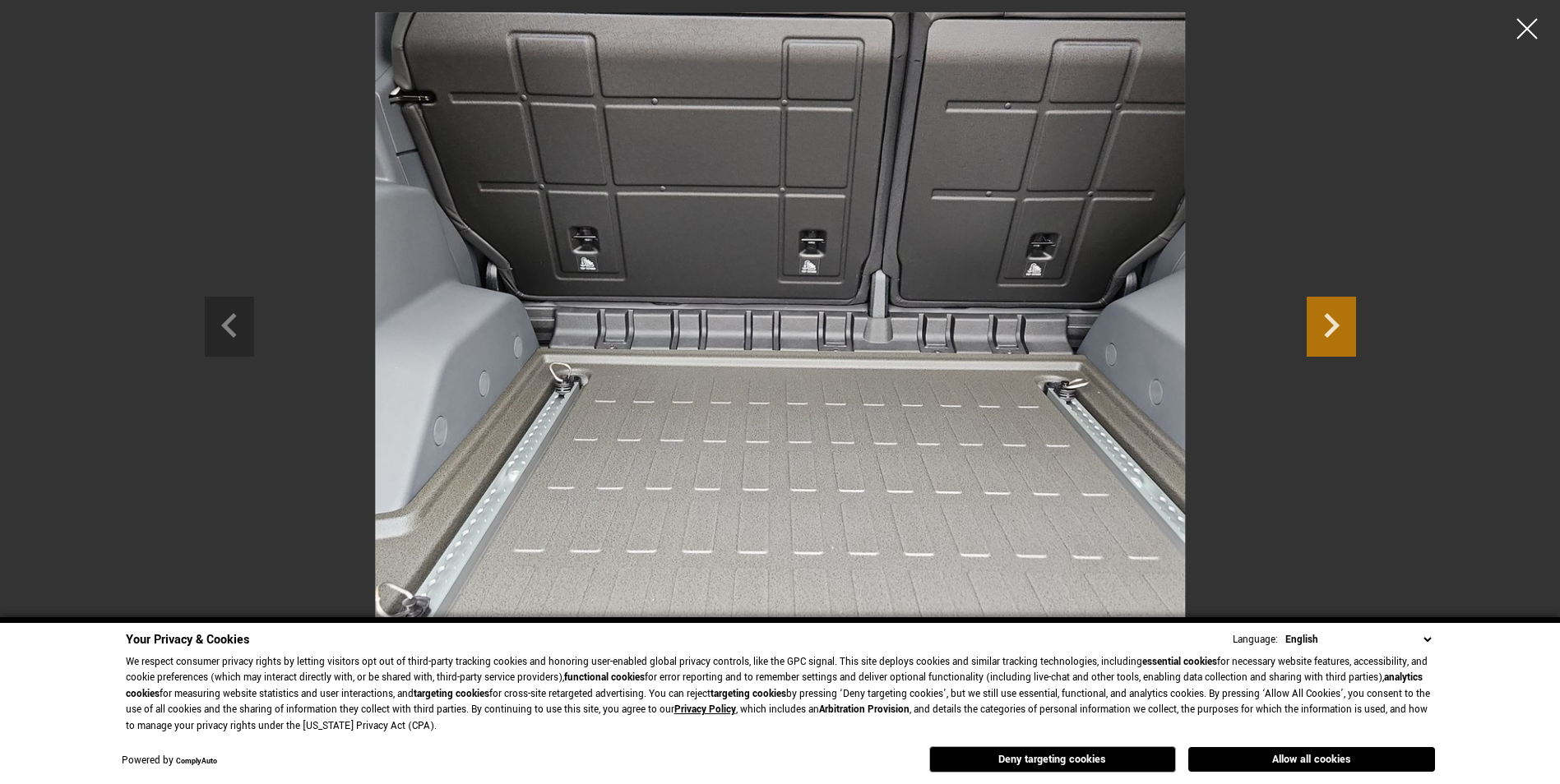
click at [1339, 315] on icon "Next slide" at bounding box center [1331, 324] width 50 height 54
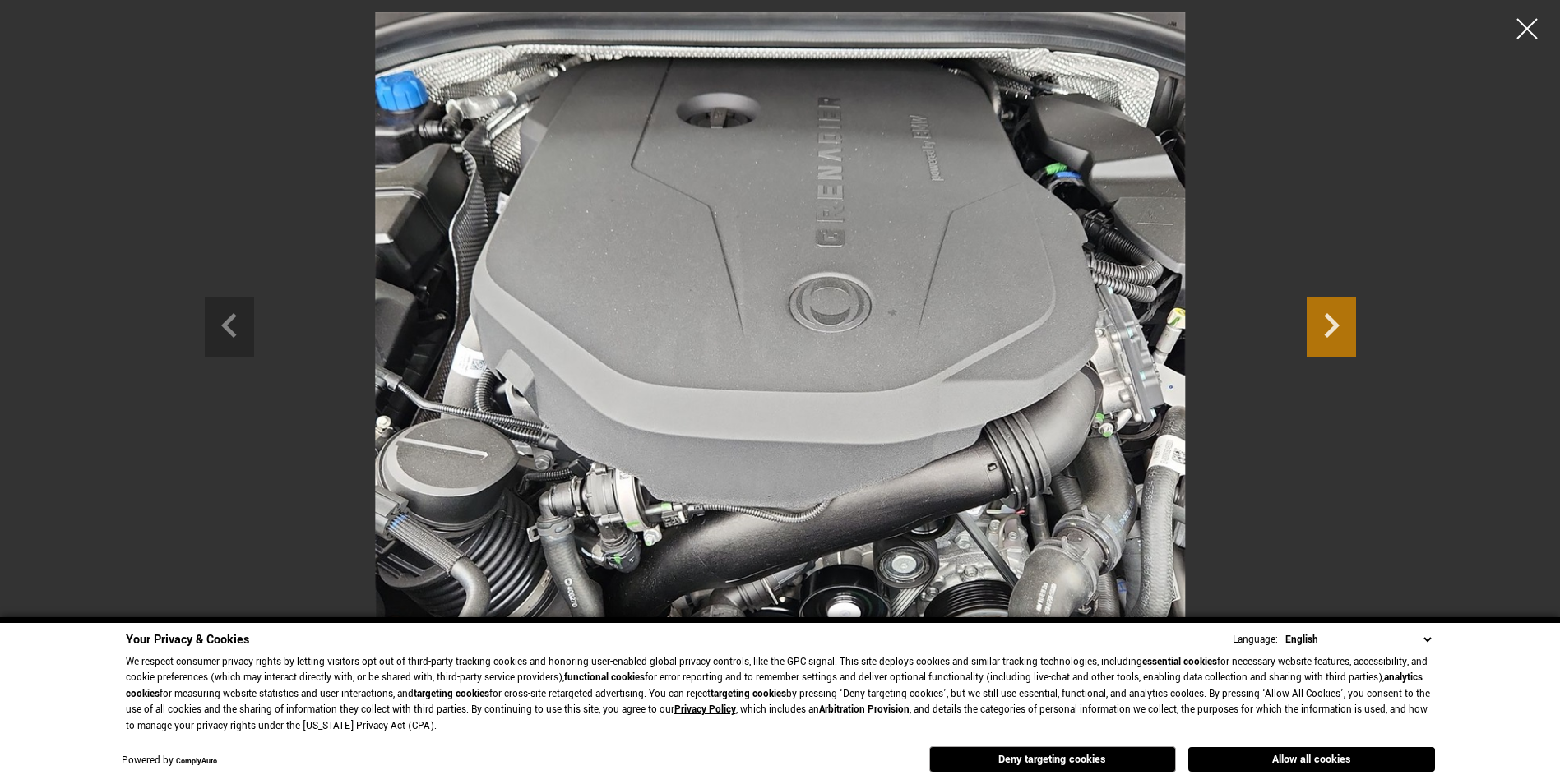
click at [1312, 324] on icon "Next slide" at bounding box center [1331, 324] width 50 height 54
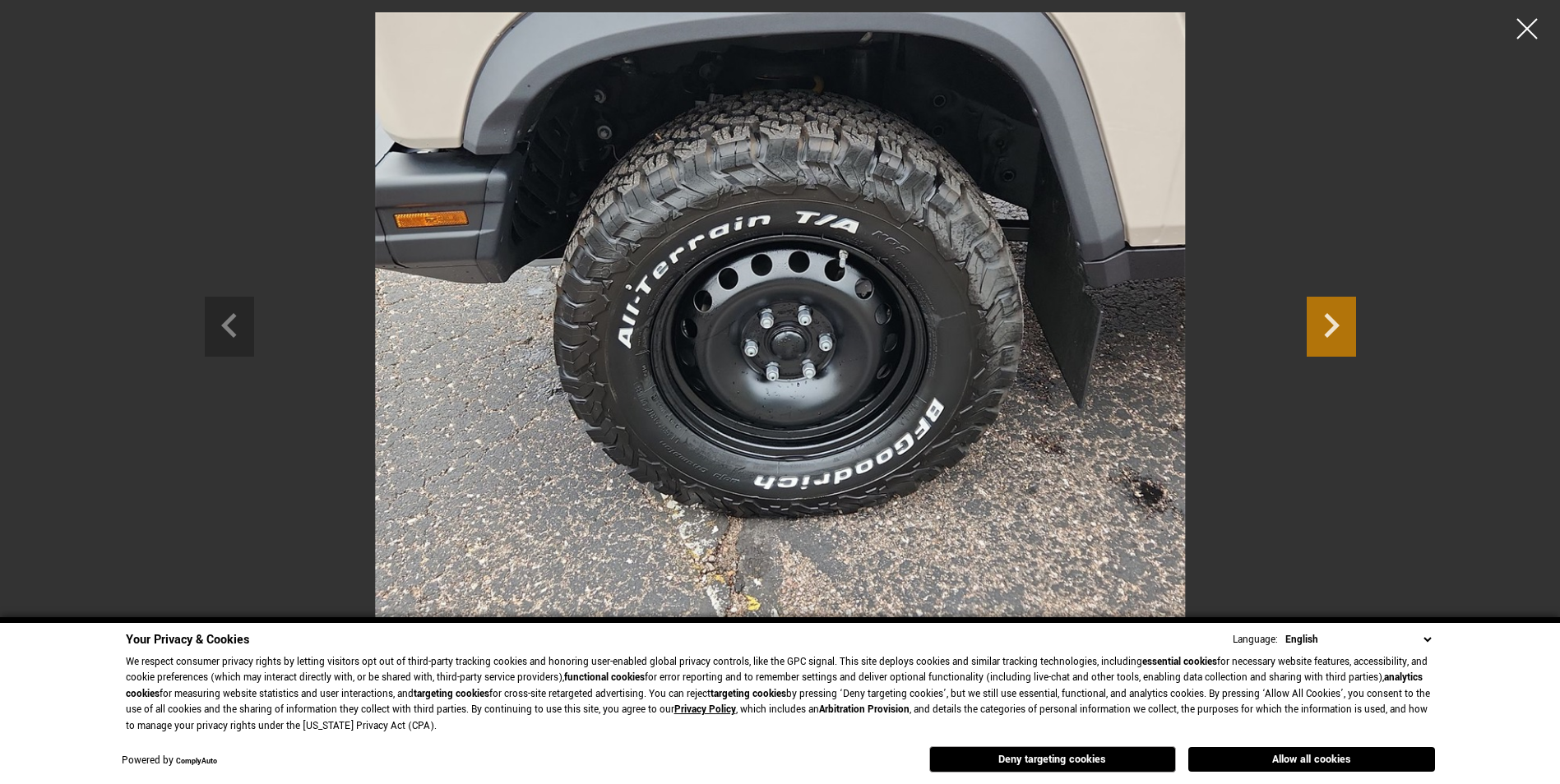
click at [1312, 324] on icon "Next slide" at bounding box center [1331, 324] width 50 height 54
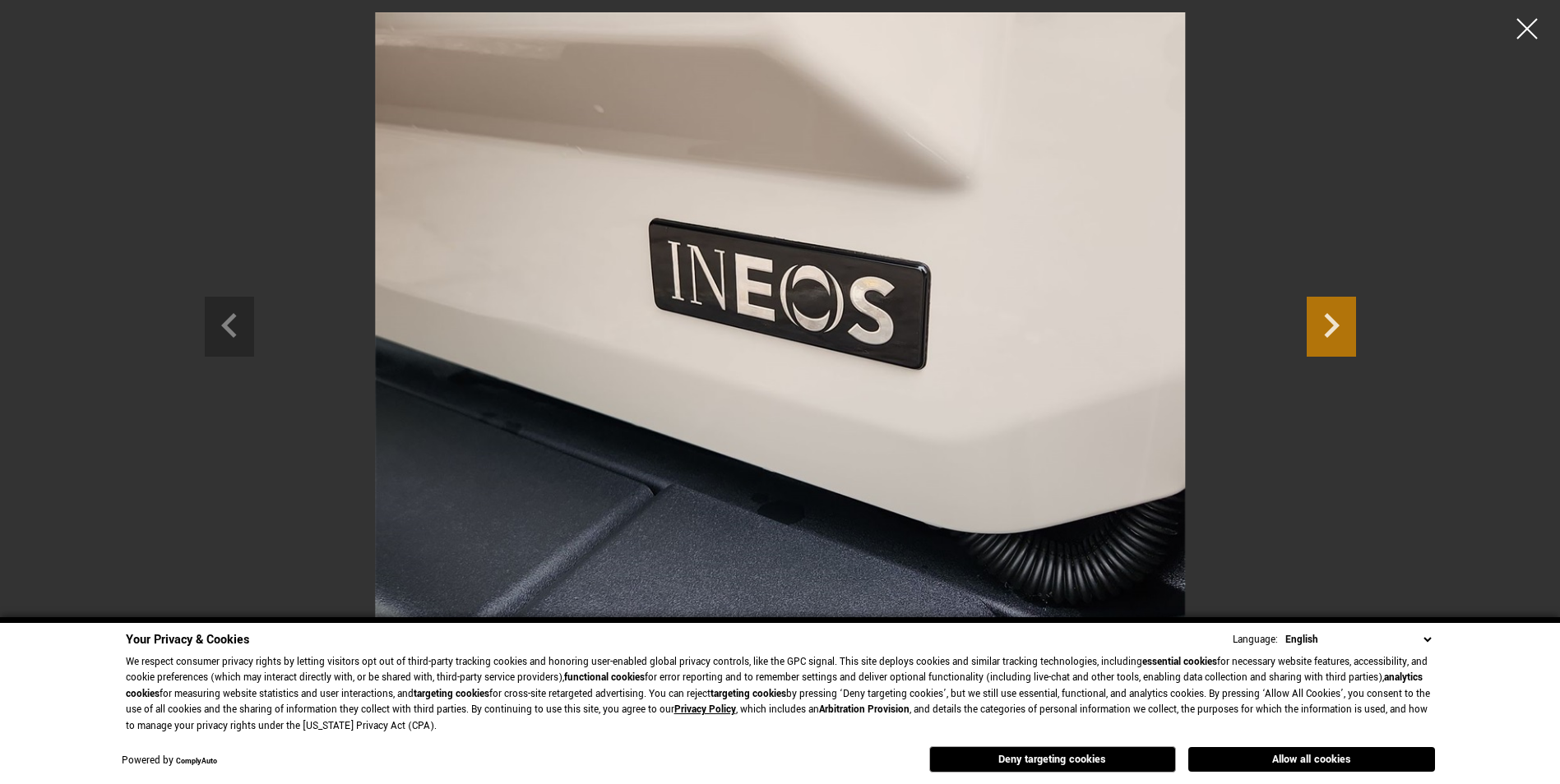
click at [1312, 324] on icon "Next slide" at bounding box center [1331, 324] width 50 height 54
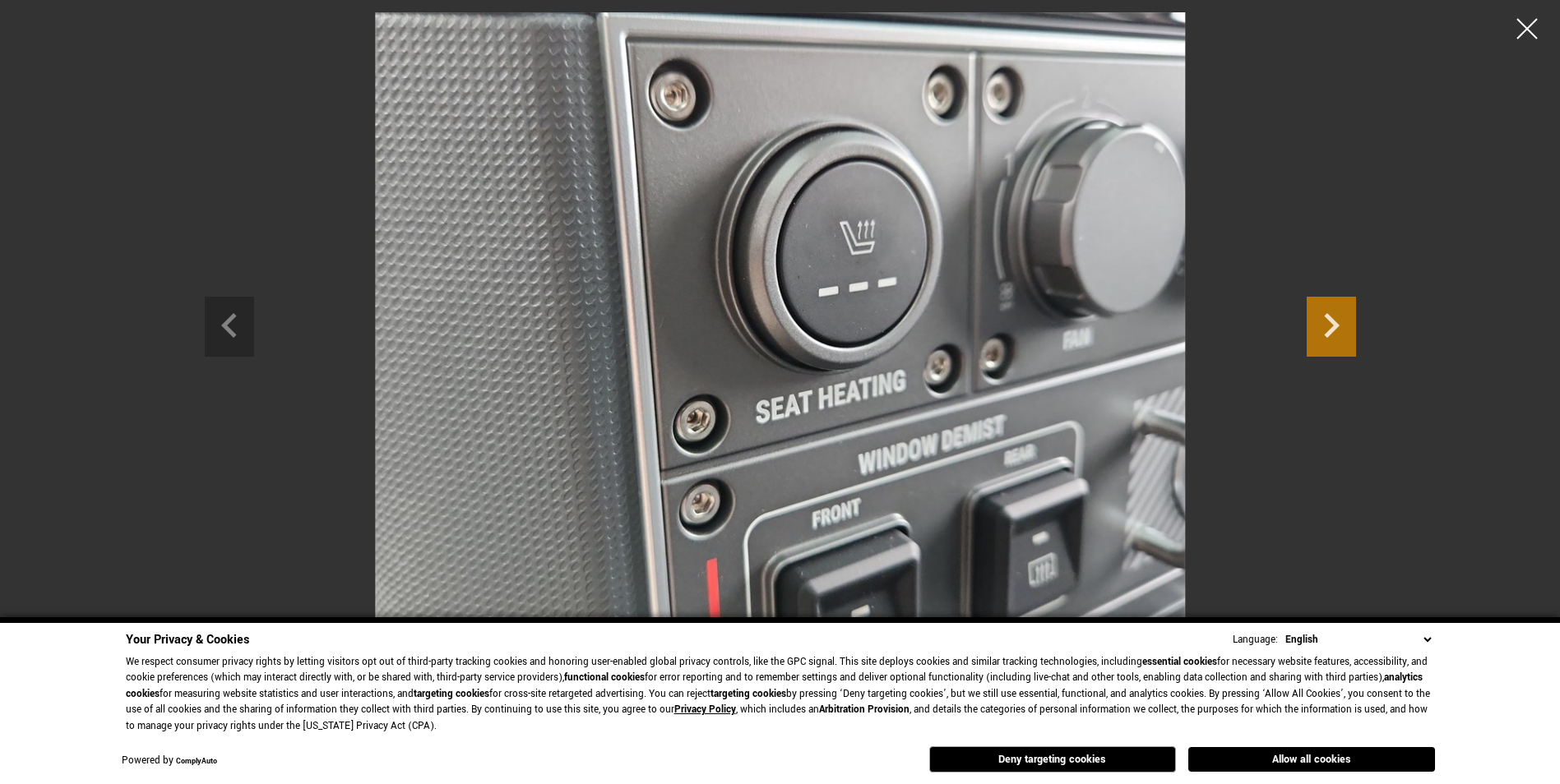
click at [1312, 324] on icon "Next slide" at bounding box center [1331, 324] width 50 height 54
click at [1530, 31] on div at bounding box center [1527, 30] width 43 height 43
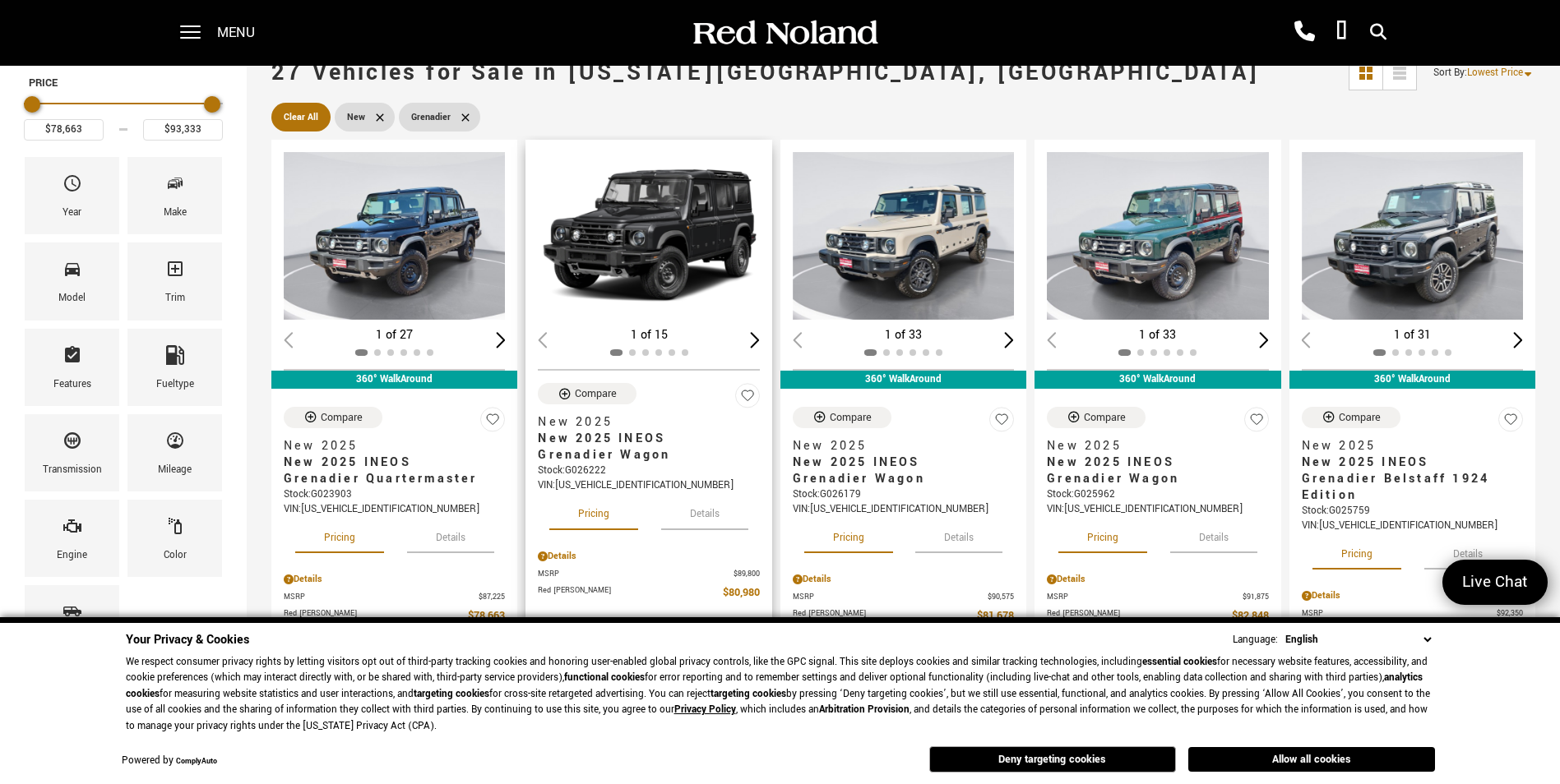
scroll to position [411, 0]
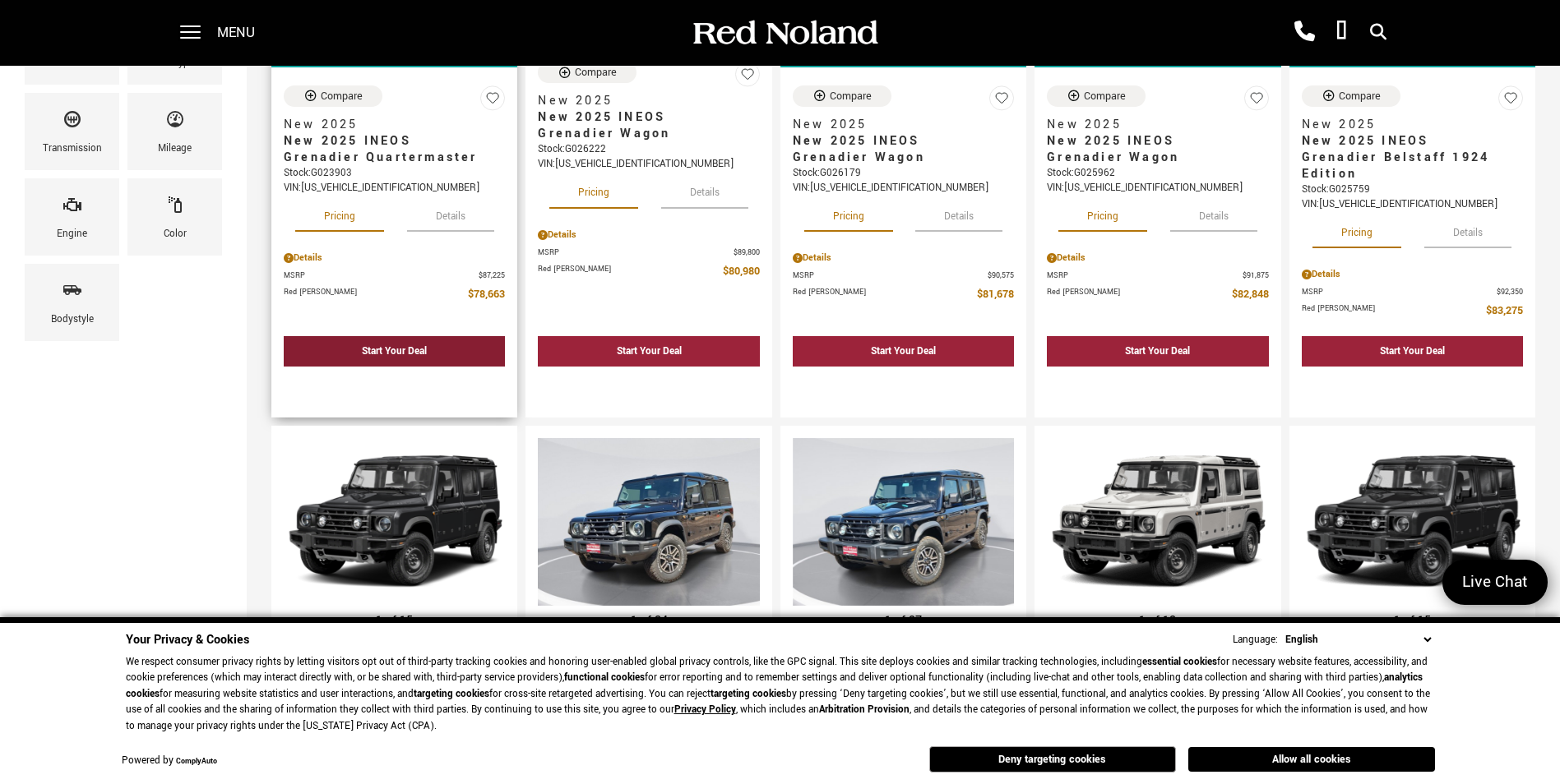
click at [452, 336] on div "Start Your Deal" at bounding box center [394, 351] width 221 height 30
